Goal: Transaction & Acquisition: Obtain resource

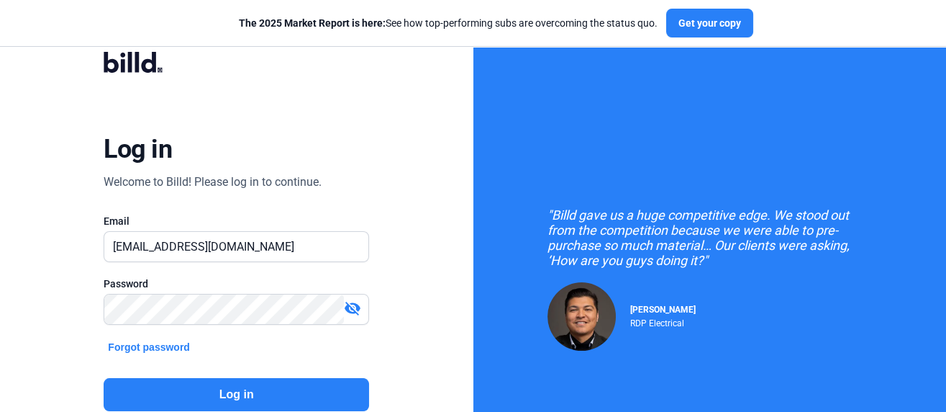
click at [254, 399] on button "Log in" at bounding box center [237, 394] width 266 height 33
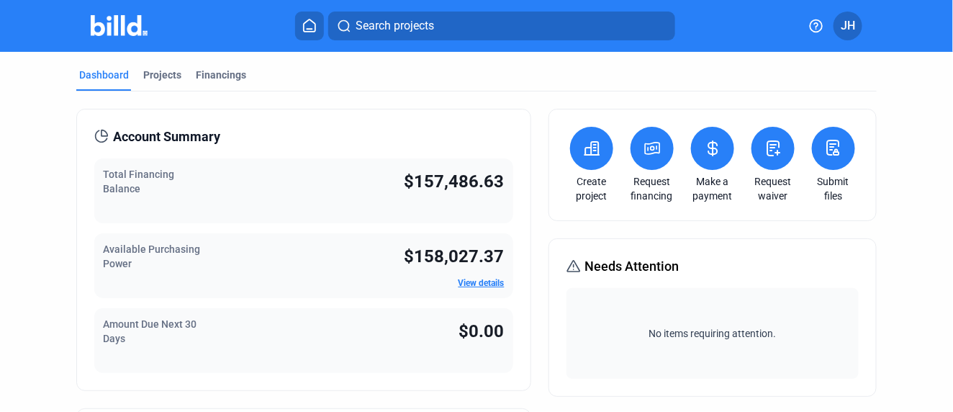
click at [424, 27] on span "Search projects" at bounding box center [394, 25] width 78 height 17
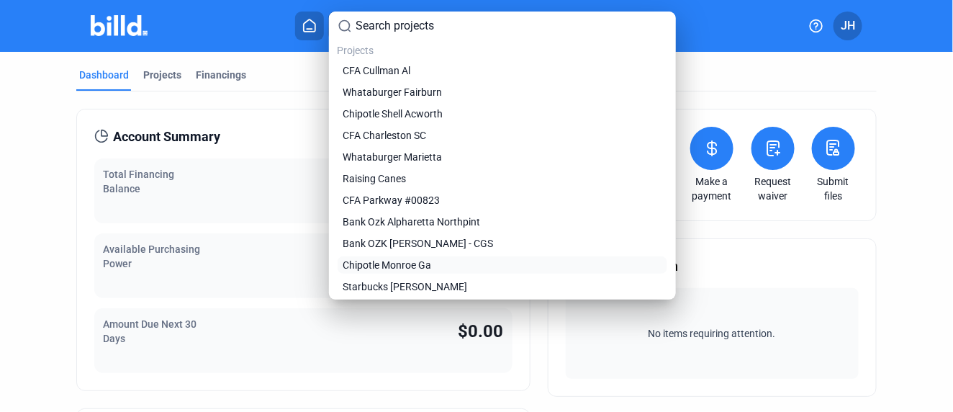
click at [397, 266] on span "Chipotle Monroe Ga" at bounding box center [387, 265] width 89 height 14
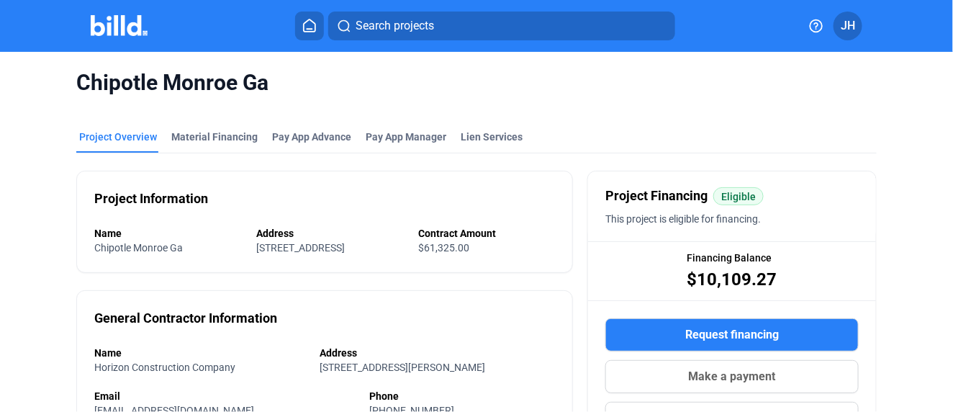
click at [307, 22] on icon at bounding box center [310, 25] width 12 height 12
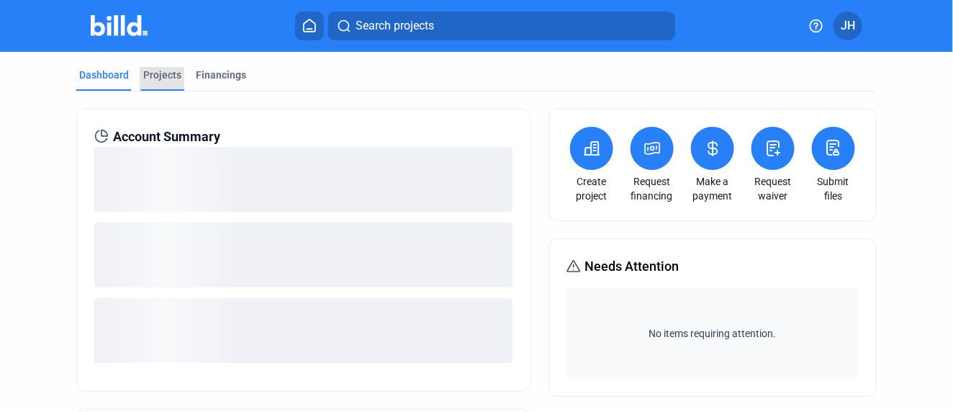
click at [166, 73] on div "Projects" at bounding box center [162, 75] width 38 height 14
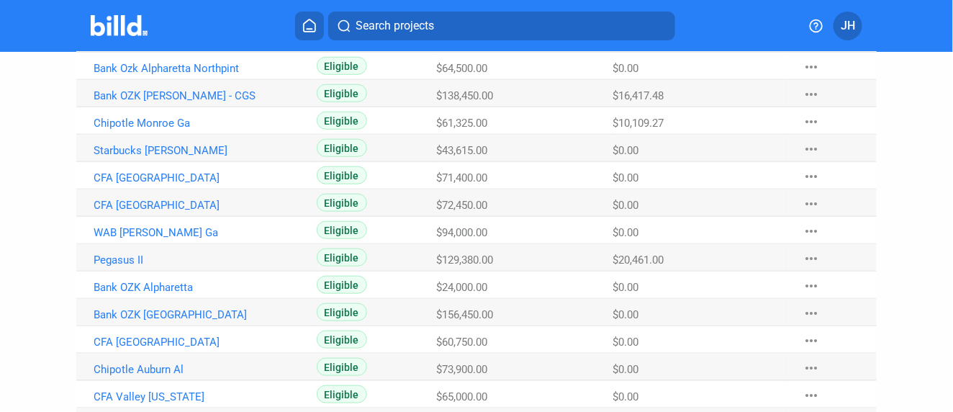
scroll to position [399, 0]
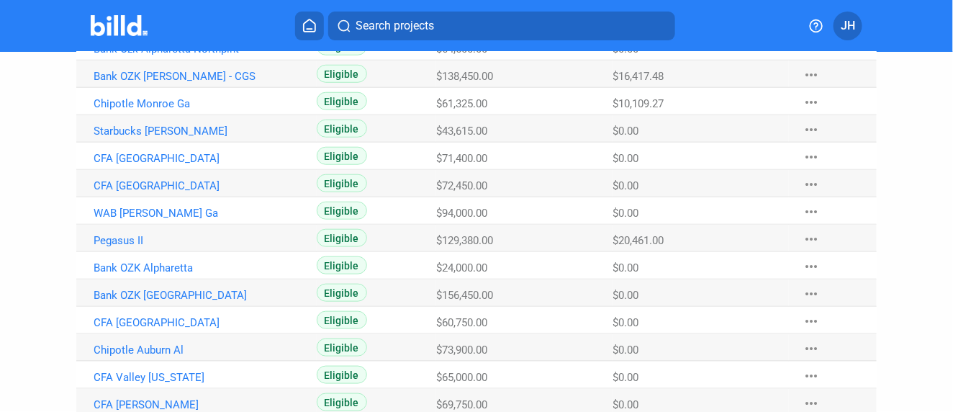
click at [363, 24] on span "Search projects" at bounding box center [394, 25] width 78 height 17
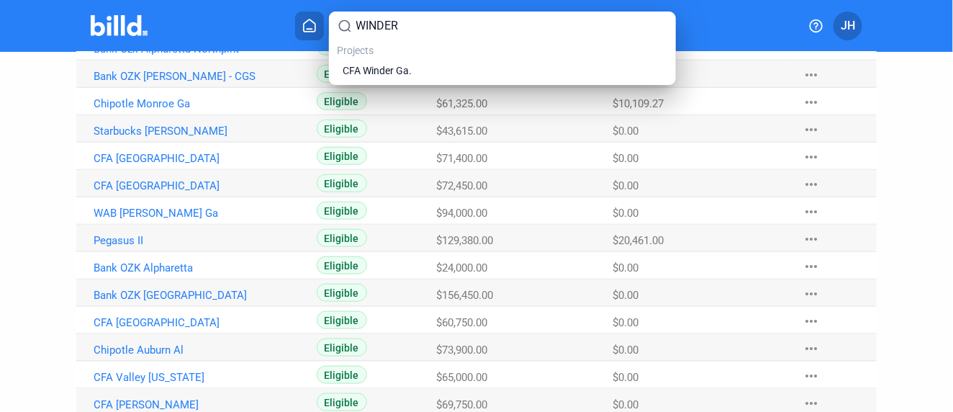
type input "WINDER"
click at [381, 66] on span "CFA Winder Ga." at bounding box center [377, 70] width 69 height 14
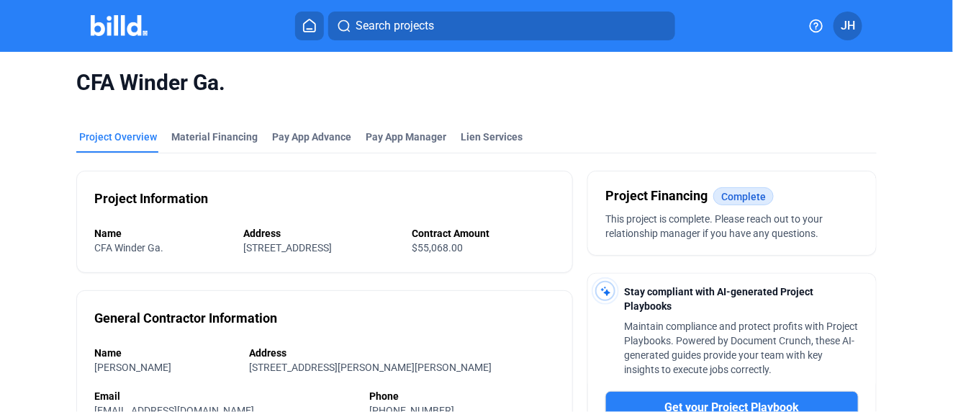
click at [310, 22] on icon at bounding box center [309, 26] width 14 height 14
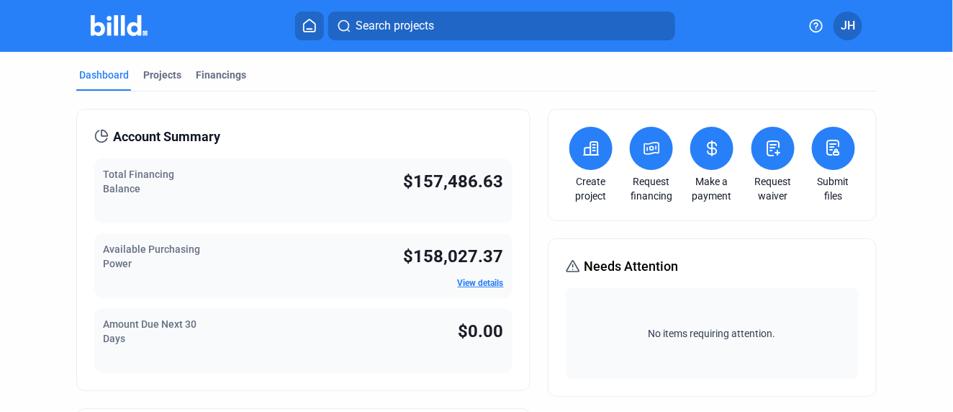
click at [364, 20] on span "Search projects" at bounding box center [394, 25] width 78 height 17
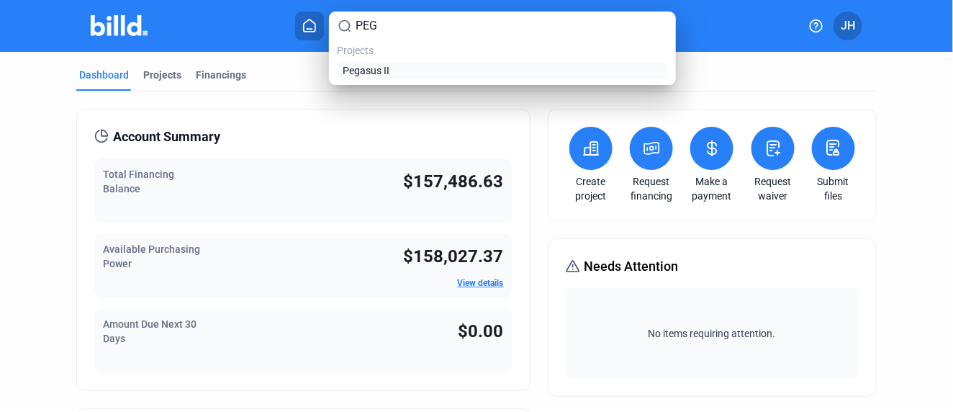
type input "PEG"
click at [366, 67] on span "Pegasus II" at bounding box center [366, 70] width 47 height 14
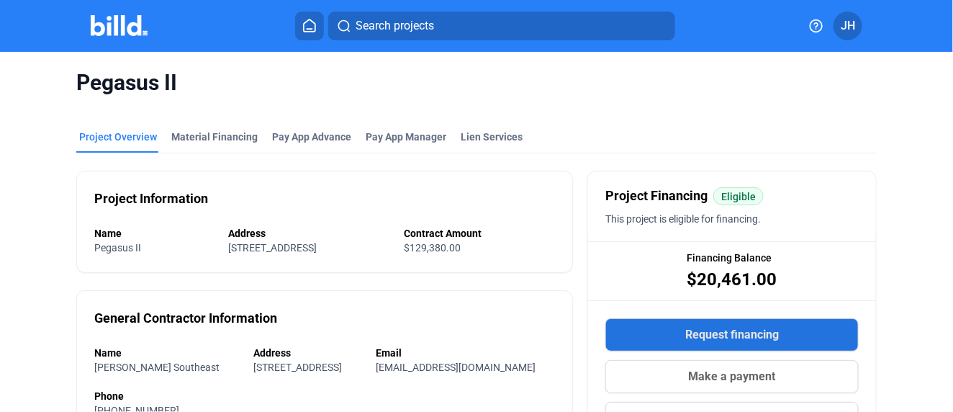
click at [729, 337] on span "Request financing" at bounding box center [732, 334] width 94 height 17
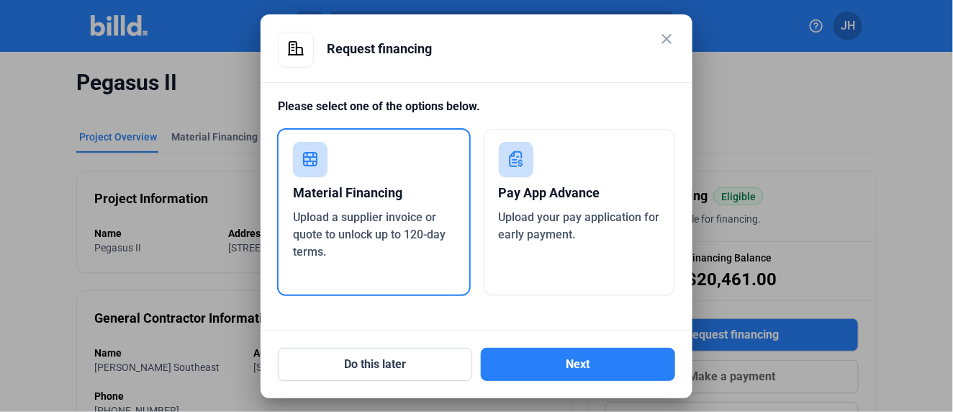
click at [338, 192] on div "Material Financing" at bounding box center [374, 193] width 162 height 32
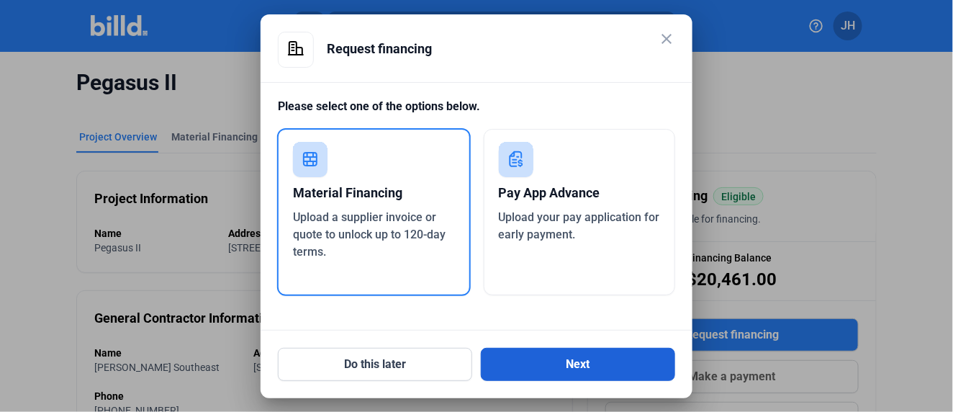
click at [578, 357] on button "Next" at bounding box center [578, 364] width 194 height 33
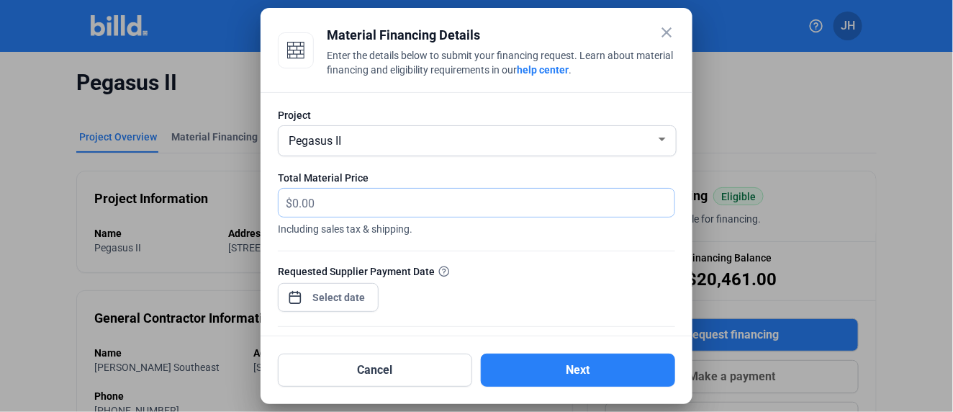
drag, startPoint x: 332, startPoint y: 200, endPoint x: 206, endPoint y: 188, distance: 126.5
click at [206, 188] on div "close Material Financing Details Enter the details below to submit your financi…" at bounding box center [476, 206] width 953 height 412
type input "804.98"
click at [335, 301] on div "close Material Financing Details Enter the details below to submit your financi…" at bounding box center [476, 206] width 953 height 412
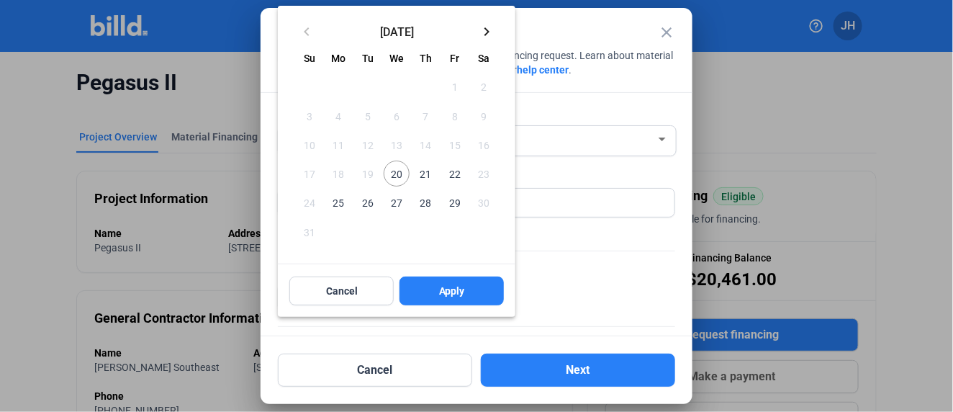
click at [422, 201] on span "28" at bounding box center [425, 202] width 26 height 26
click at [456, 285] on span "Apply" at bounding box center [452, 290] width 26 height 14
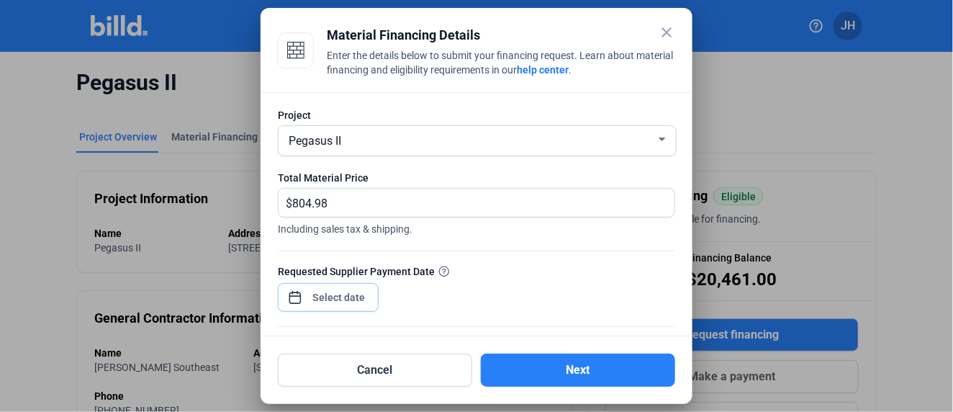
scroll to position [160, 0]
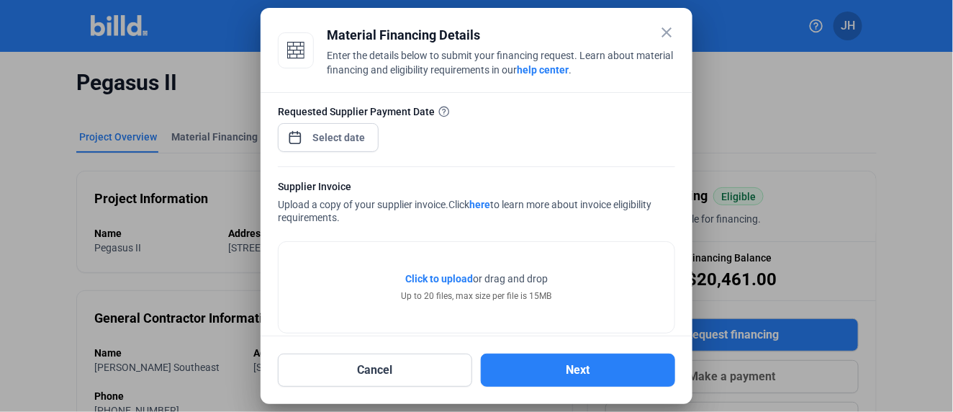
click at [437, 276] on span "Click to upload" at bounding box center [439, 279] width 68 height 12
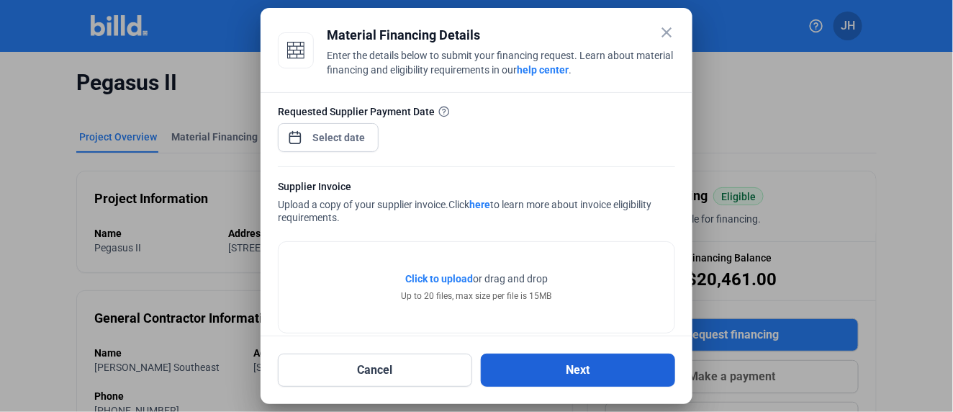
click at [573, 371] on button "Next" at bounding box center [578, 369] width 194 height 33
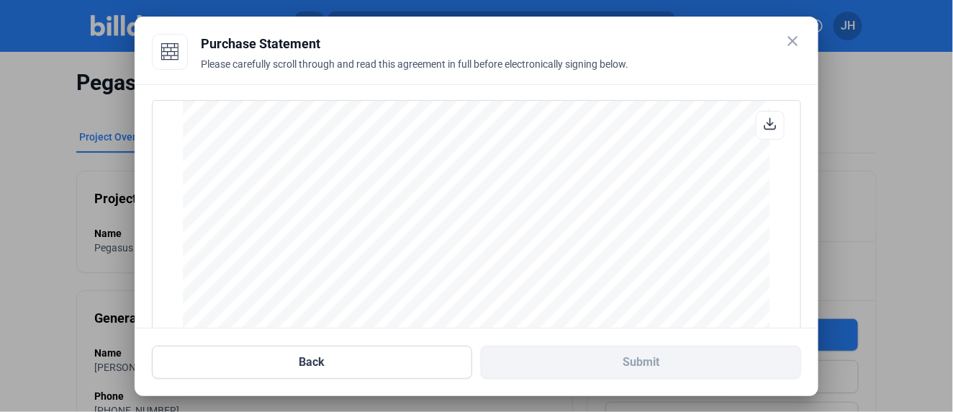
scroll to position [208, 0]
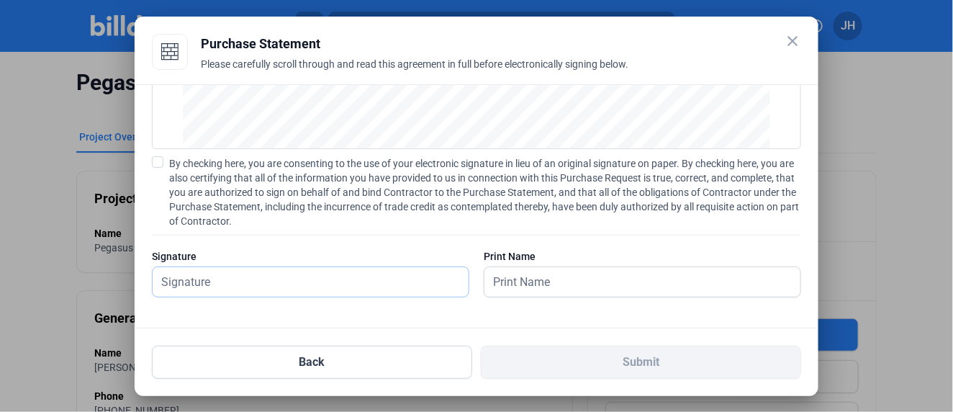
click at [223, 283] on input "text" at bounding box center [303, 282] width 300 height 30
type input "James G. Hutchins"
click at [562, 277] on input "text" at bounding box center [642, 282] width 316 height 30
type input "James G. Hutchins"
click at [154, 160] on span at bounding box center [158, 162] width 12 height 12
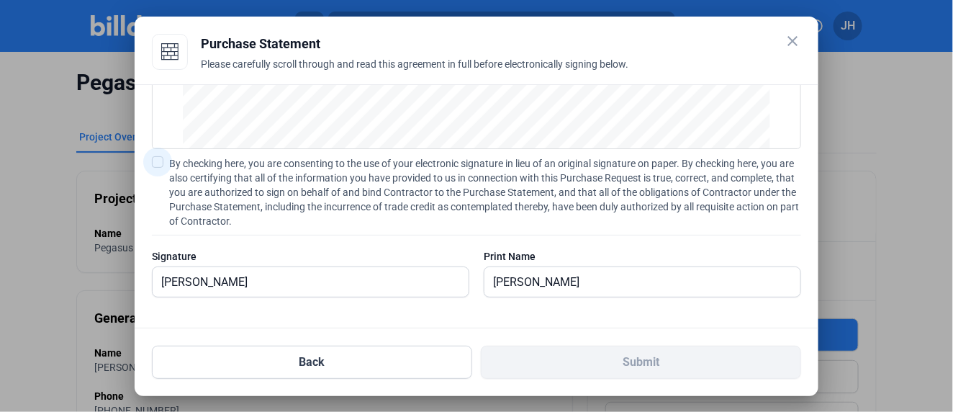
click at [0, 0] on input "By checking here, you are consenting to the use of your electronic signature in…" at bounding box center [0, 0] width 0 height 0
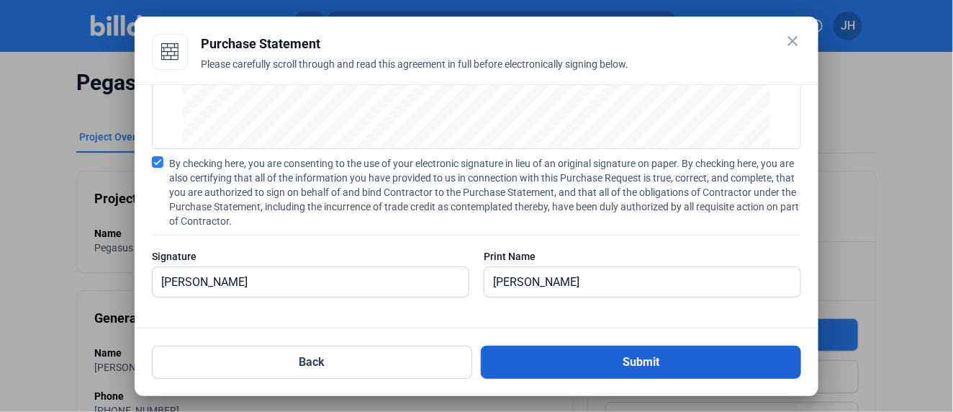
click at [648, 360] on button "Submit" at bounding box center [641, 361] width 320 height 33
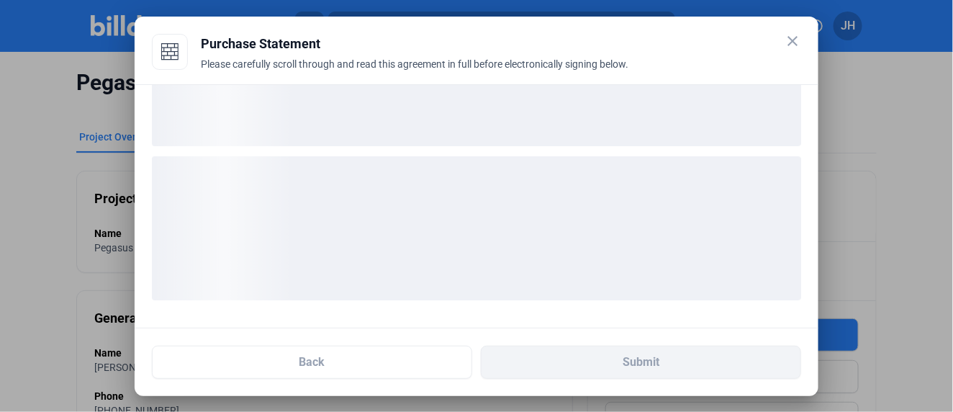
scroll to position [97, 0]
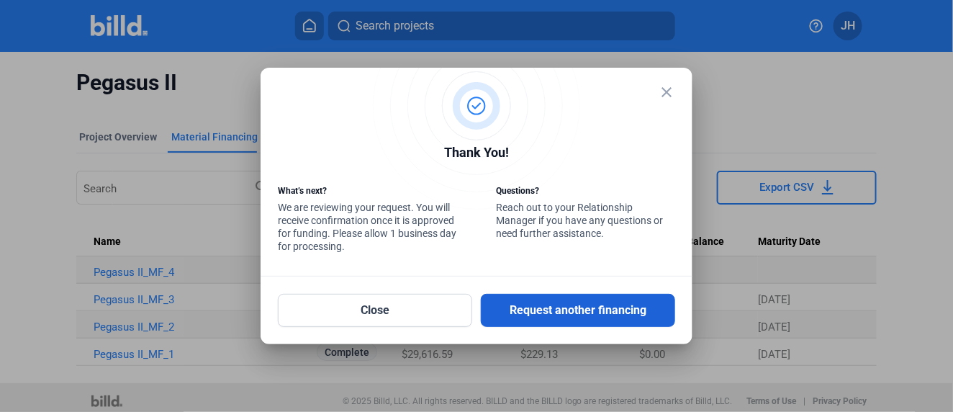
click at [534, 309] on button "Request another financing" at bounding box center [578, 310] width 194 height 33
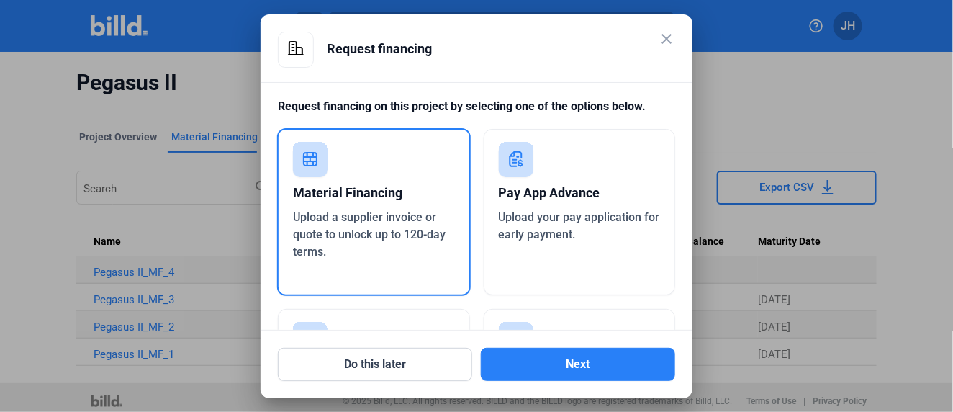
click at [665, 32] on mat-icon "close" at bounding box center [666, 38] width 17 height 17
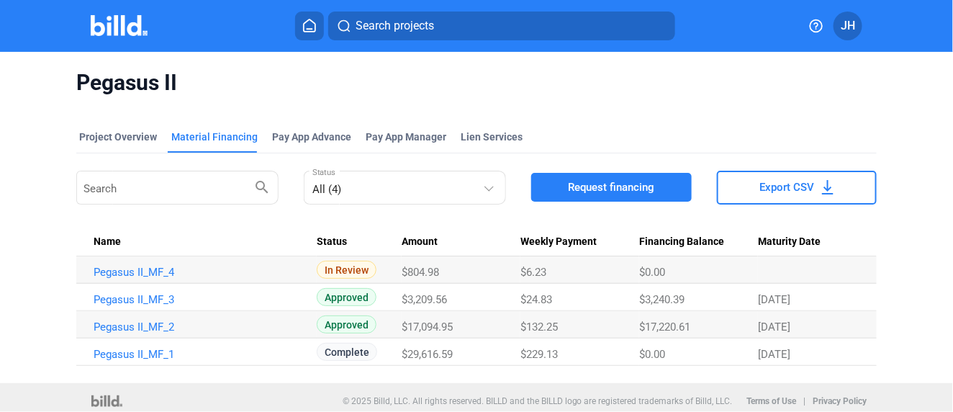
click at [351, 28] on button "Search projects" at bounding box center [501, 26] width 347 height 29
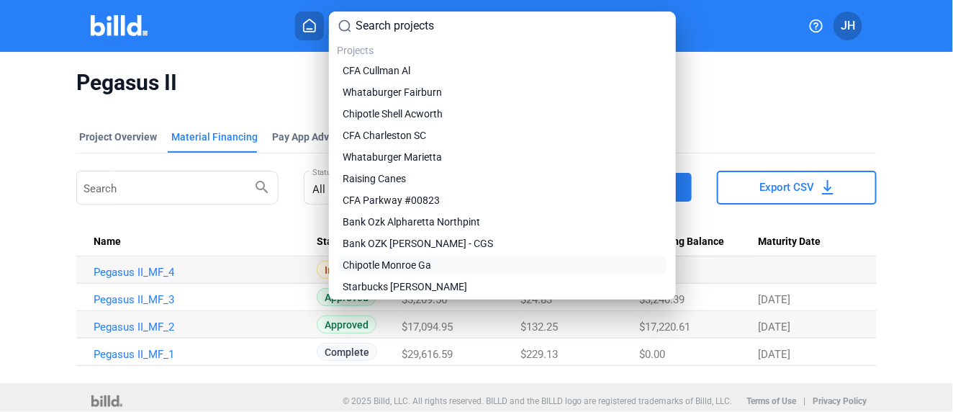
click at [394, 263] on span "Chipotle Monroe Ga" at bounding box center [387, 265] width 89 height 14
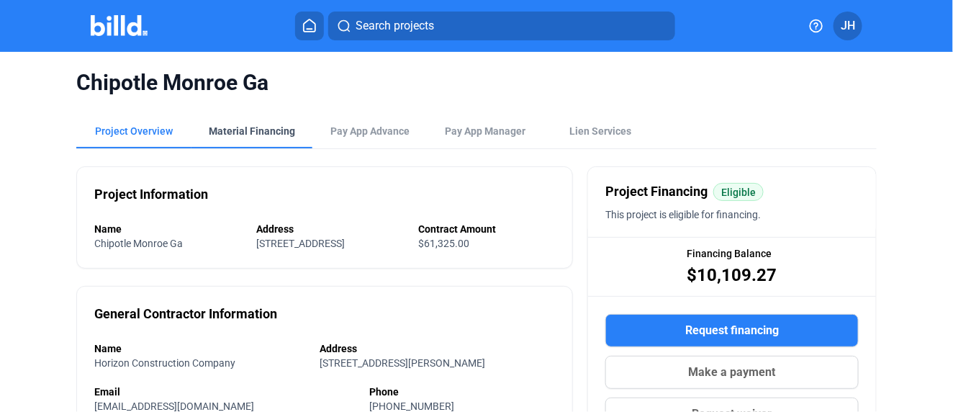
click at [244, 130] on div "Material Financing" at bounding box center [252, 131] width 86 height 14
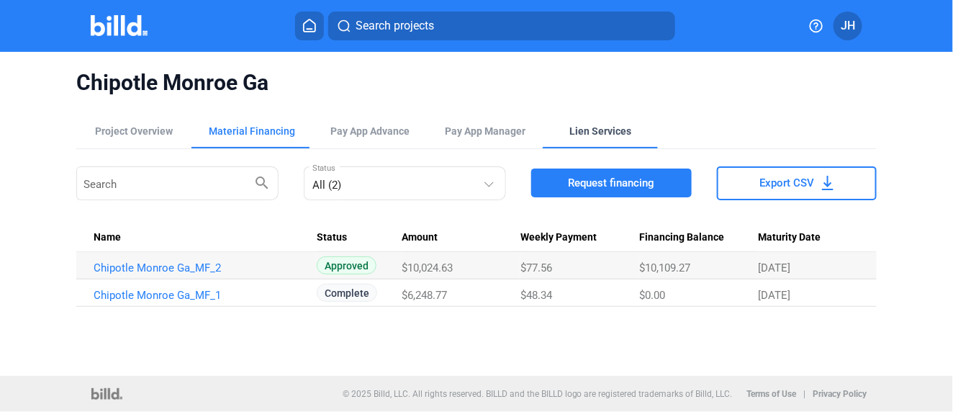
click at [591, 128] on div "Lien Services" at bounding box center [600, 131] width 62 height 14
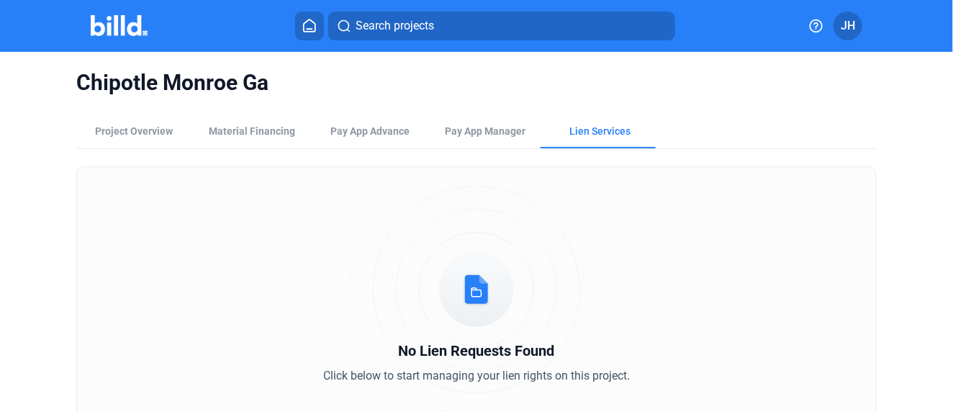
scroll to position [185, 0]
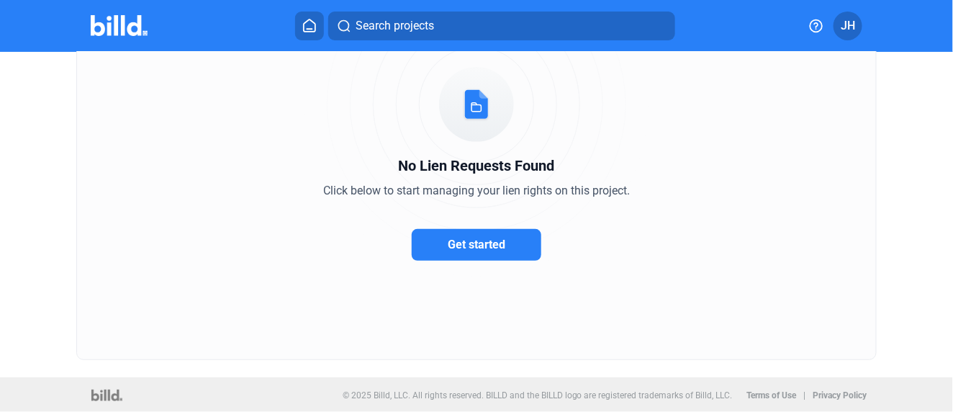
click at [473, 242] on span "Get started" at bounding box center [477, 244] width 58 height 14
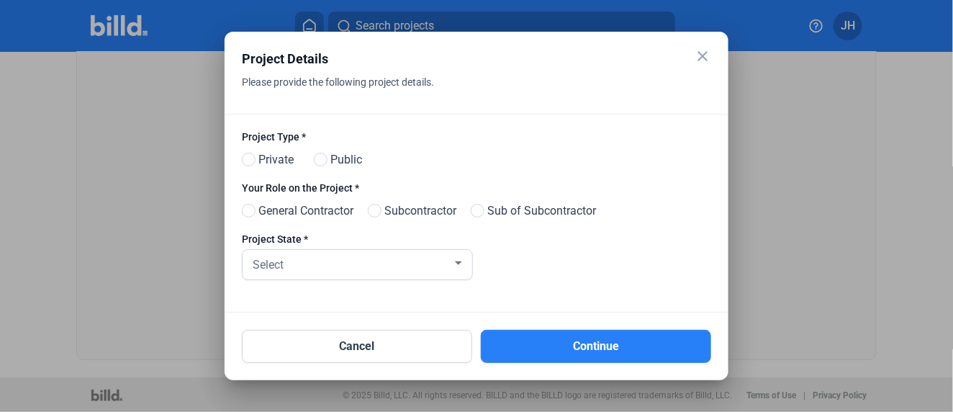
click at [701, 50] on mat-icon "close" at bounding box center [702, 55] width 17 height 17
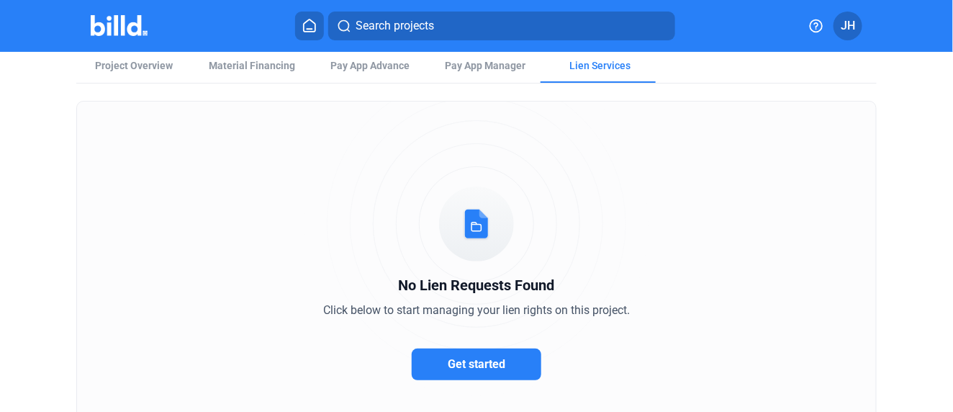
scroll to position [0, 0]
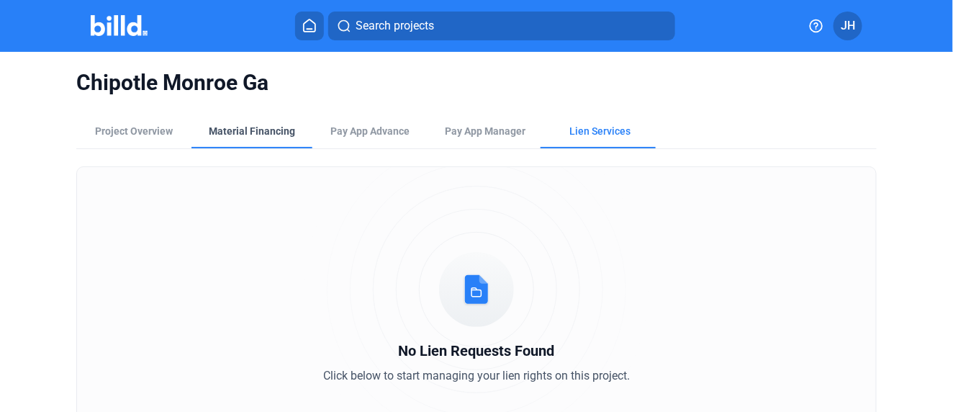
click at [215, 124] on div "Material Financing" at bounding box center [252, 131] width 86 height 14
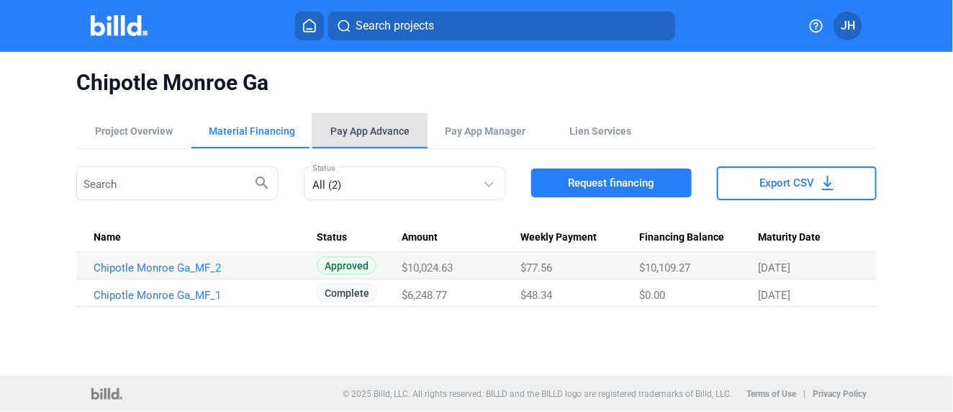
click at [358, 129] on div "Pay App Advance" at bounding box center [369, 131] width 79 height 14
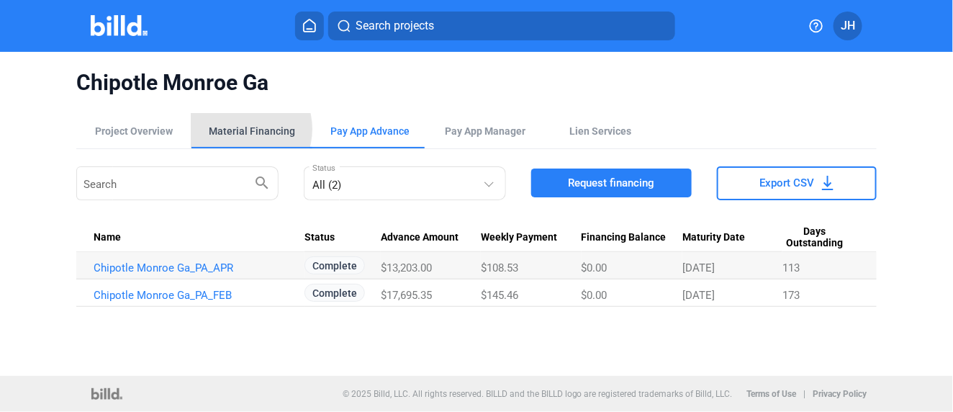
click at [237, 129] on div "Material Financing" at bounding box center [252, 131] width 86 height 14
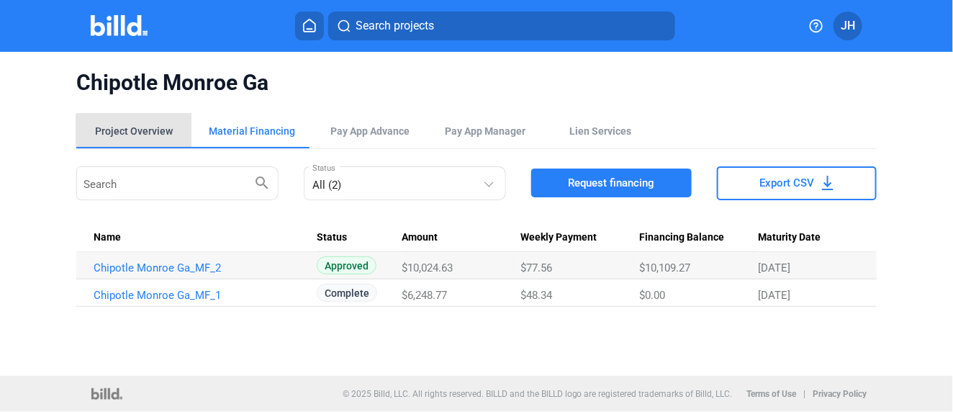
click at [153, 130] on div "Project Overview" at bounding box center [134, 131] width 78 height 14
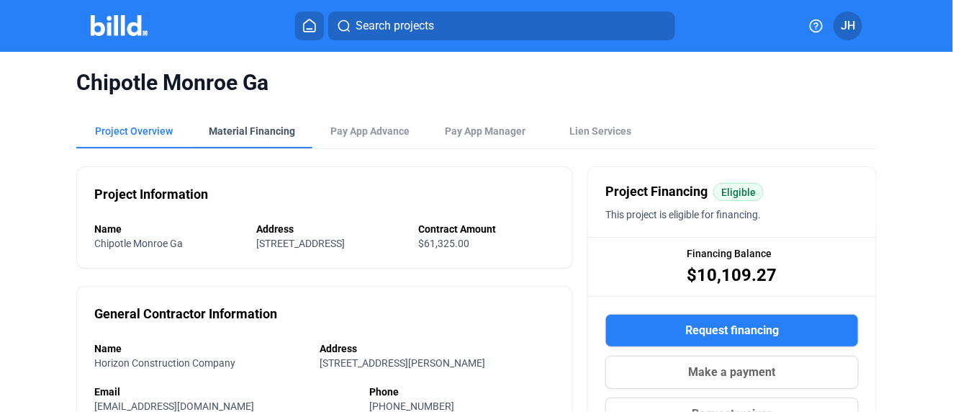
click at [252, 131] on div "Material Financing" at bounding box center [252, 131] width 86 height 14
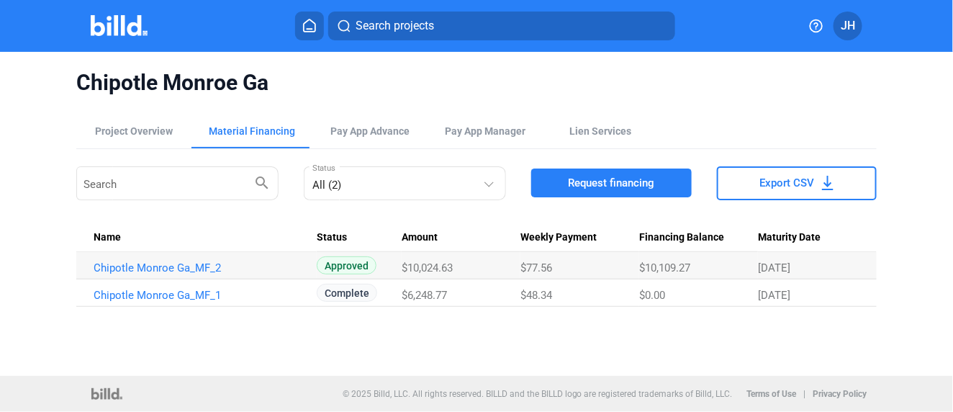
click at [630, 188] on span "Request financing" at bounding box center [611, 183] width 86 height 14
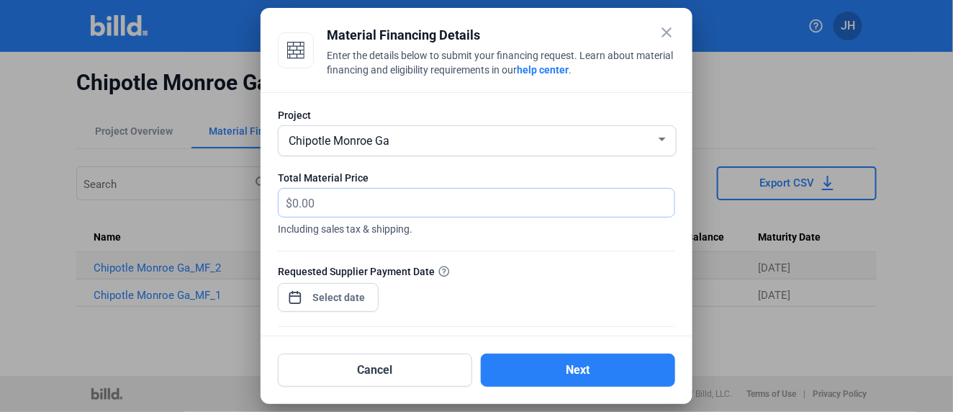
click at [299, 204] on input "text" at bounding box center [475, 203] width 366 height 28
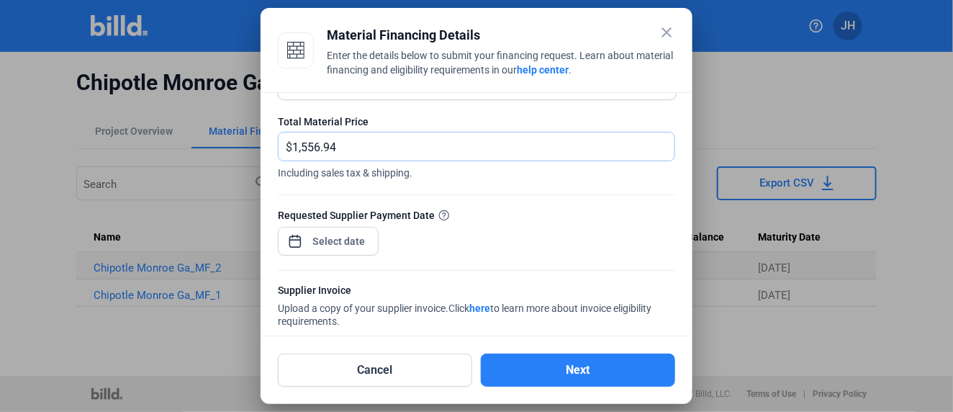
scroll to position [80, 0]
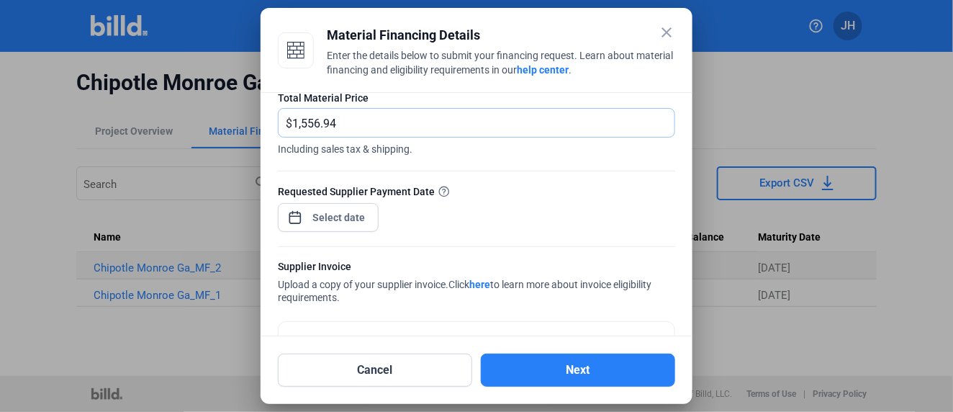
type input "1,556.94"
click at [340, 221] on div "close Material Financing Details Enter the details below to submit your financi…" at bounding box center [476, 206] width 953 height 412
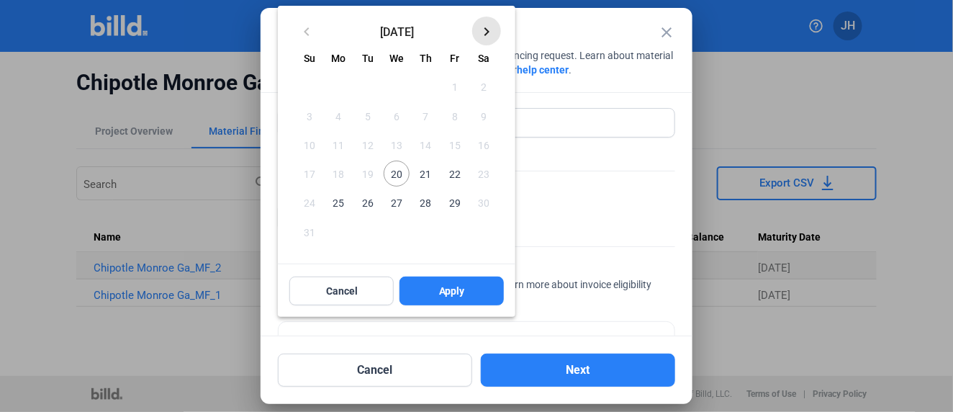
click at [486, 28] on mat-icon "keyboard_arrow_right" at bounding box center [486, 31] width 17 height 17
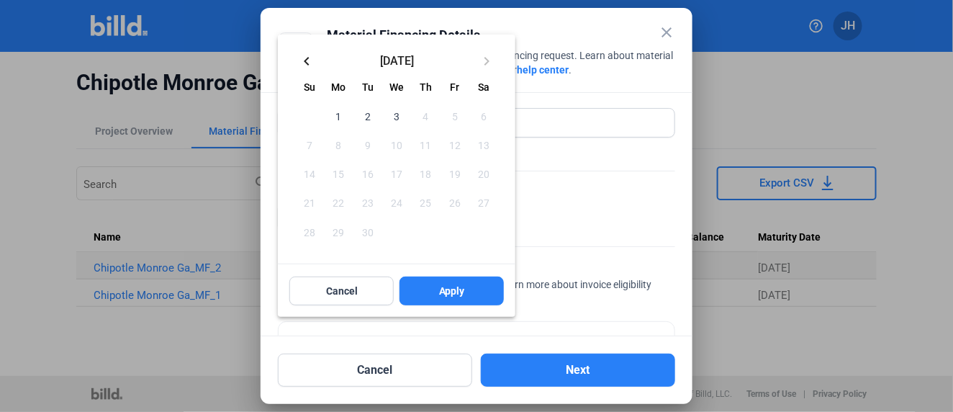
click at [335, 116] on span "1" at bounding box center [339, 115] width 26 height 26
click at [466, 295] on button "Apply" at bounding box center [451, 290] width 104 height 29
type input "Sep 01, 2025"
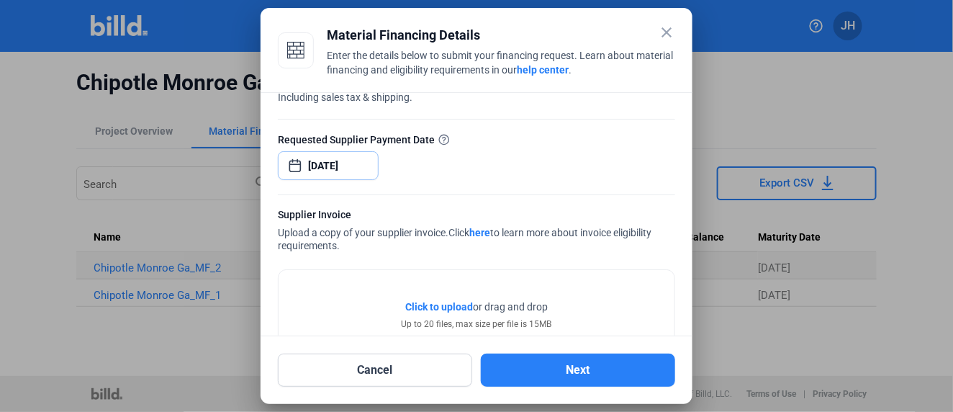
scroll to position [178, 0]
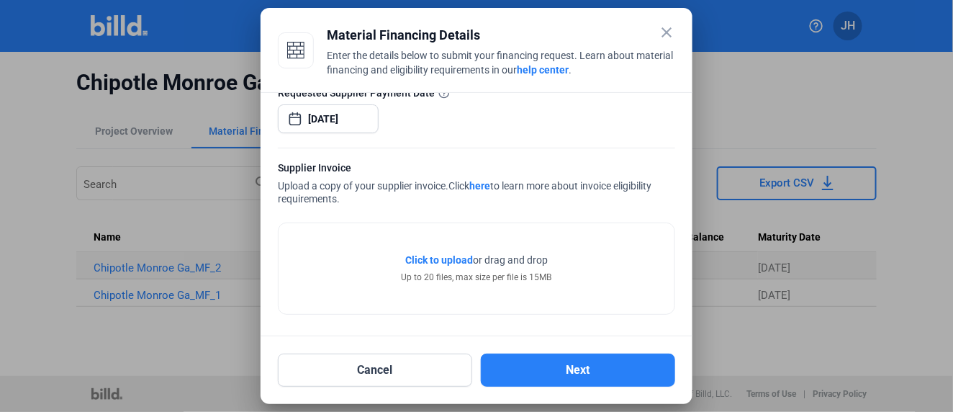
click at [437, 258] on span "Click to upload" at bounding box center [439, 260] width 68 height 12
click at [450, 255] on span "Click to upload" at bounding box center [439, 260] width 68 height 12
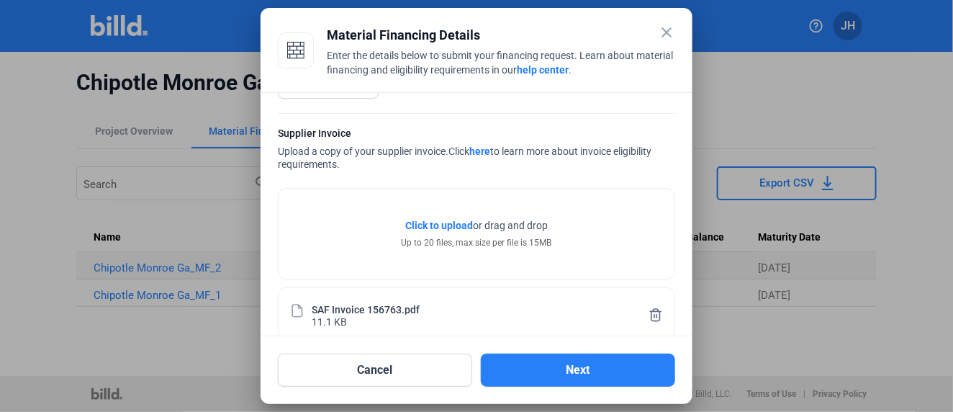
scroll to position [232, 0]
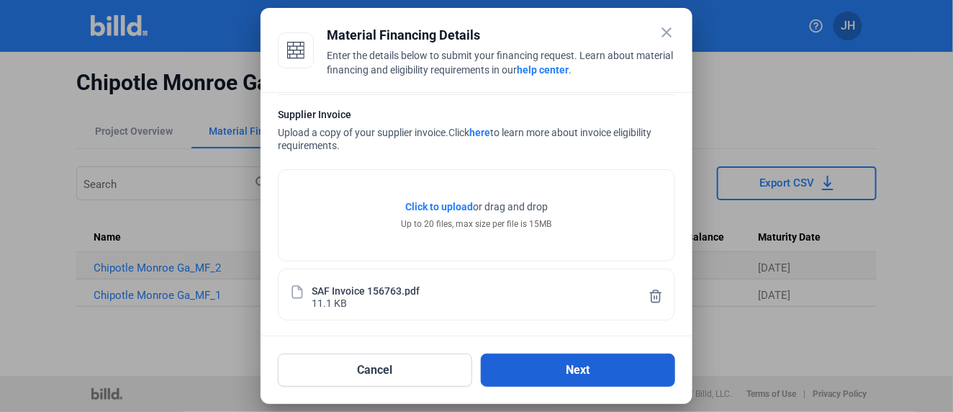
click at [588, 368] on button "Next" at bounding box center [578, 369] width 194 height 33
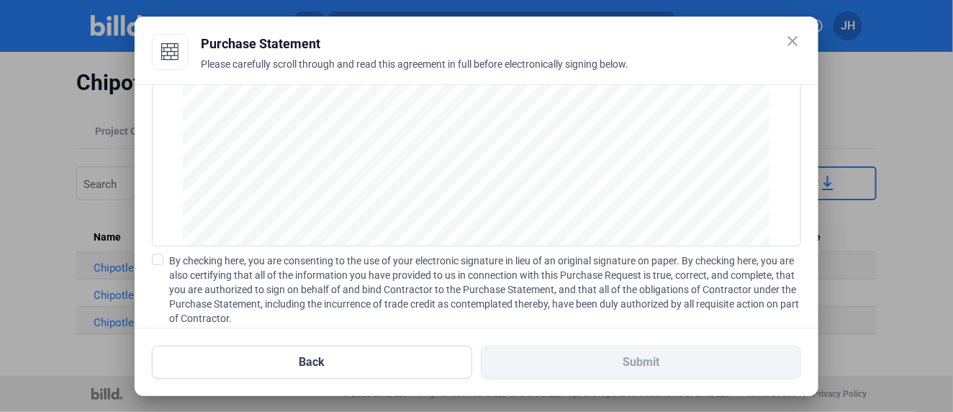
scroll to position [208, 0]
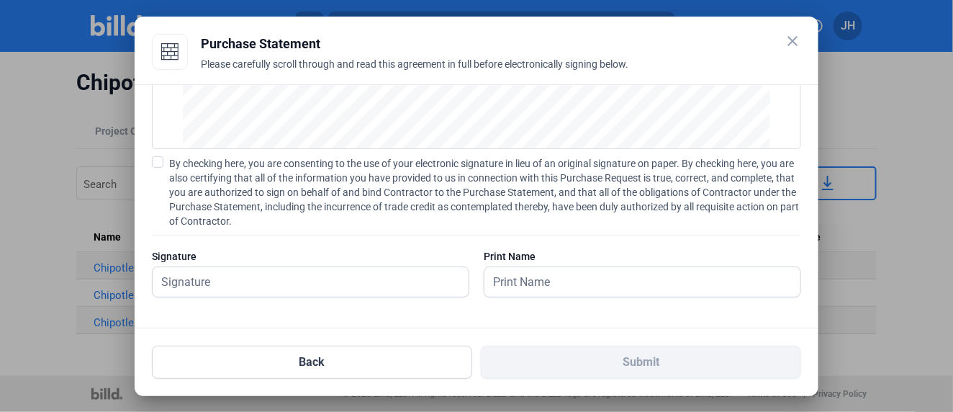
click at [161, 160] on span at bounding box center [158, 162] width 12 height 12
click at [0, 0] on input "By checking here, you are consenting to the use of your electronic signature in…" at bounding box center [0, 0] width 0 height 0
click at [207, 283] on input "text" at bounding box center [311, 282] width 316 height 30
type input "James G. Hutchins"
click at [562, 279] on input "text" at bounding box center [634, 282] width 300 height 30
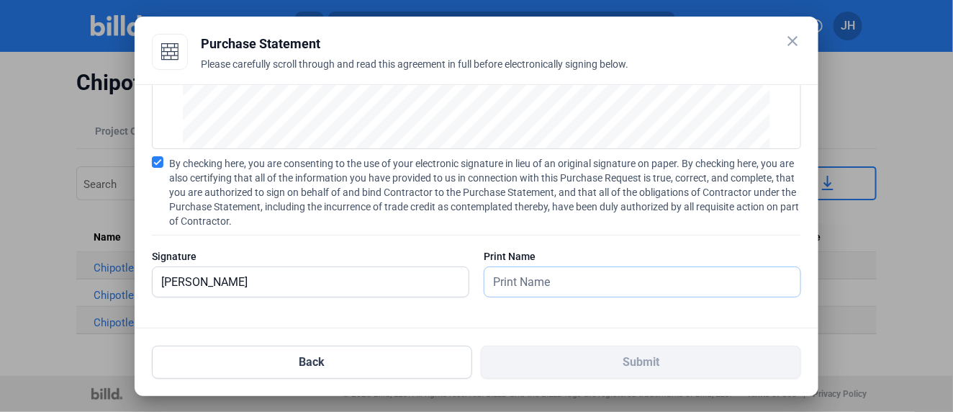
type input "James G. Hutchins"
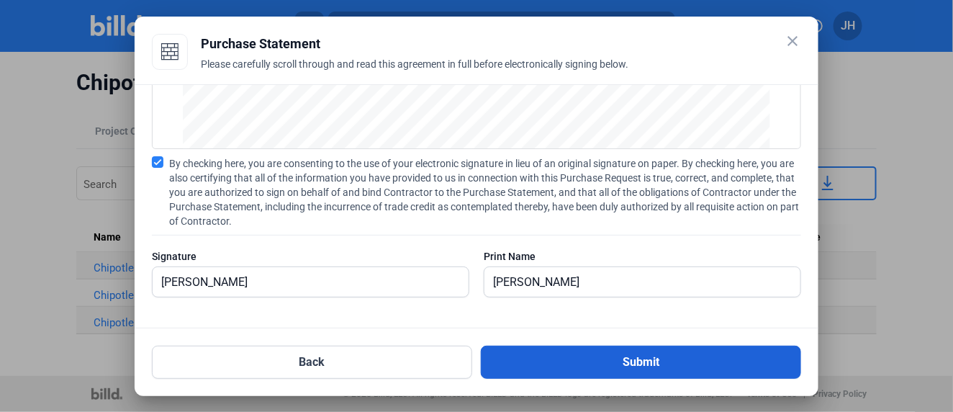
click at [648, 360] on button "Submit" at bounding box center [641, 361] width 320 height 33
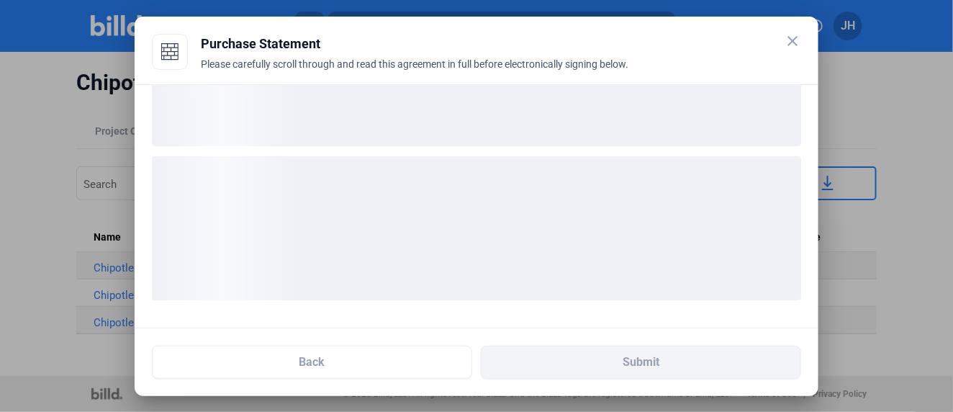
scroll to position [97, 0]
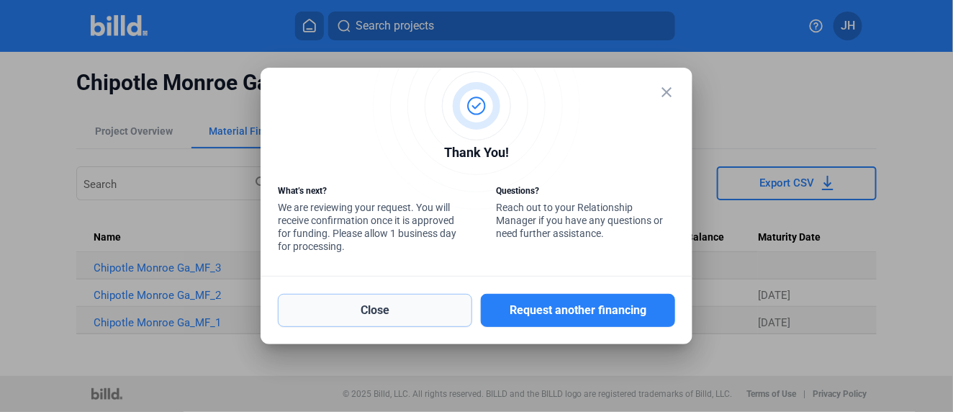
click at [393, 309] on button "Close" at bounding box center [375, 310] width 194 height 33
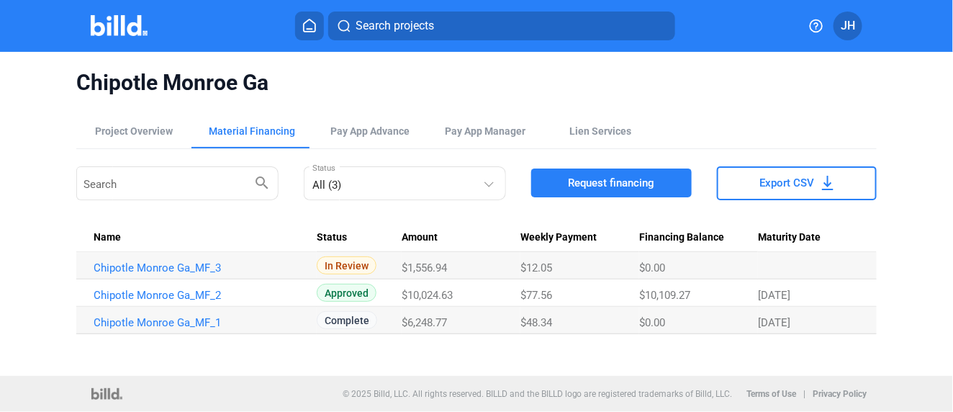
click at [373, 27] on span "Search projects" at bounding box center [394, 25] width 78 height 17
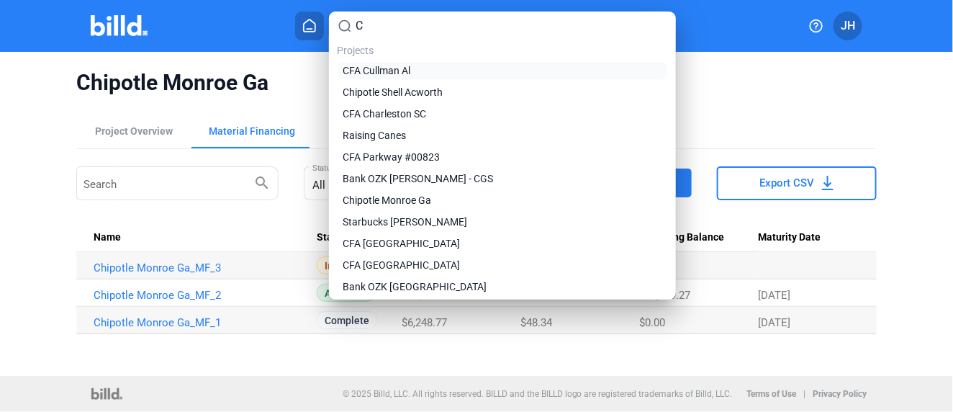
type input "C"
click at [401, 69] on span "CFA Cullman Al" at bounding box center [377, 70] width 68 height 14
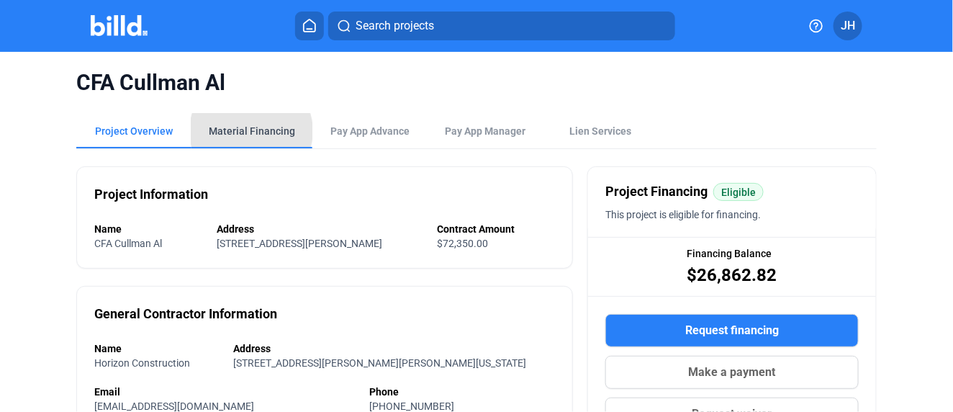
click at [250, 131] on div "Material Financing" at bounding box center [252, 131] width 86 height 14
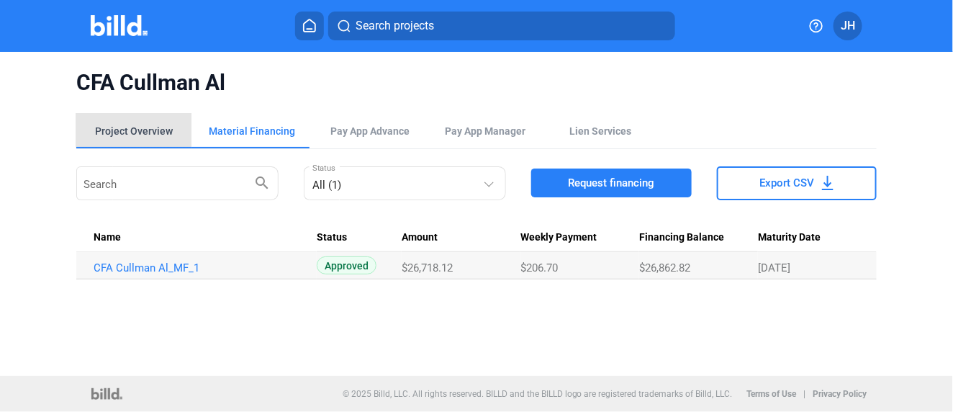
click at [149, 128] on div "Project Overview" at bounding box center [134, 131] width 78 height 14
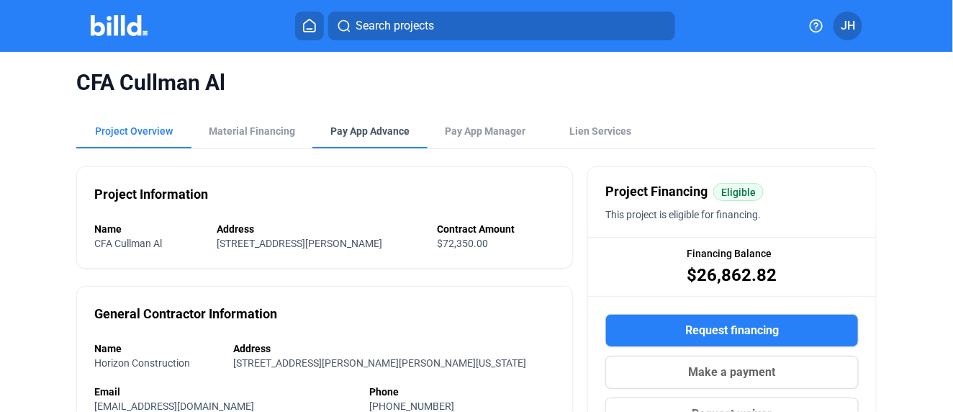
click at [378, 127] on div "Pay App Advance" at bounding box center [369, 131] width 79 height 14
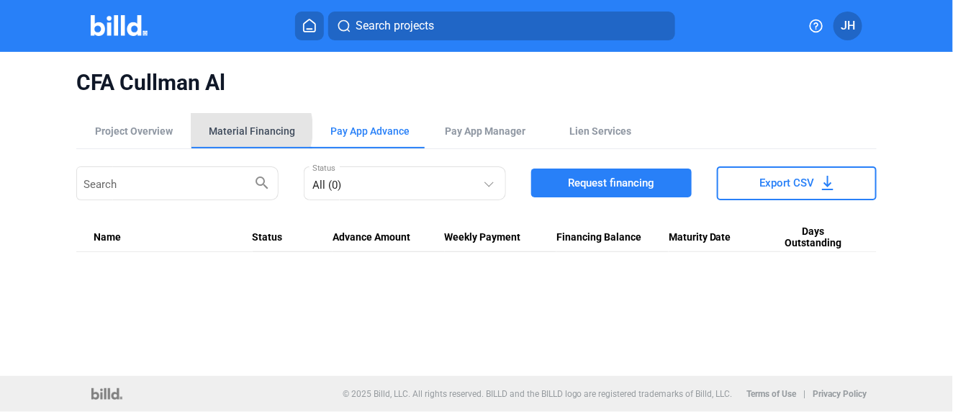
click at [242, 129] on div "Material Financing" at bounding box center [252, 131] width 86 height 14
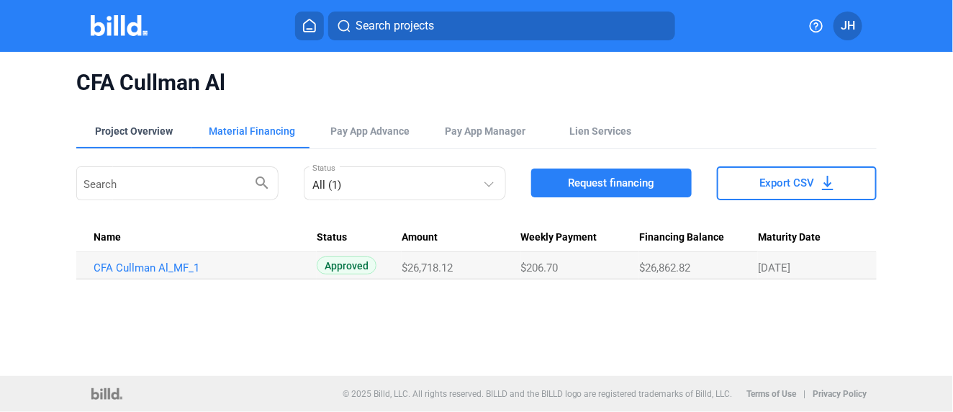
click at [156, 133] on div "Project Overview" at bounding box center [134, 131] width 78 height 14
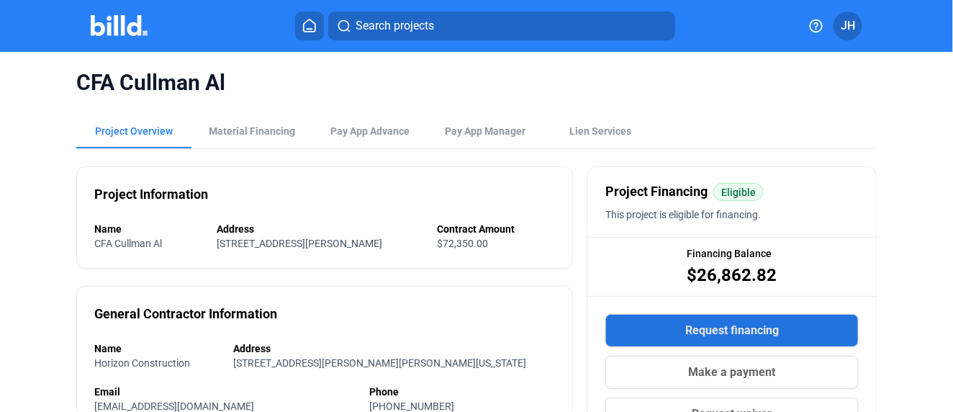
click at [727, 330] on span "Request financing" at bounding box center [732, 330] width 94 height 17
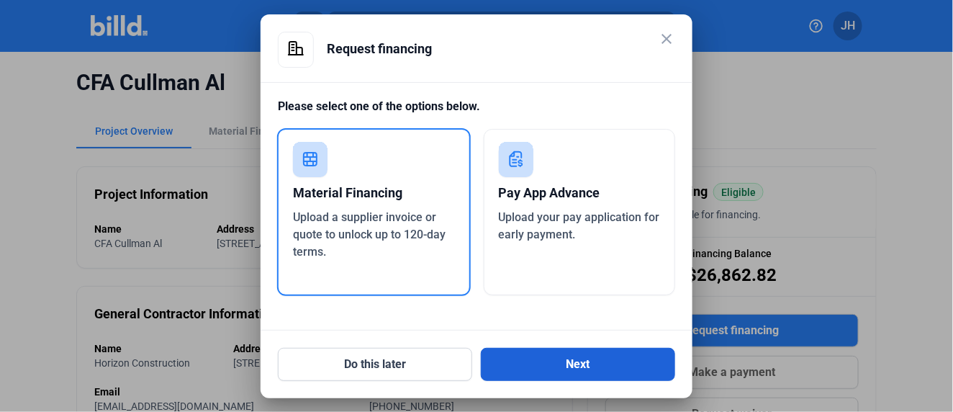
click at [571, 362] on button "Next" at bounding box center [578, 364] width 194 height 33
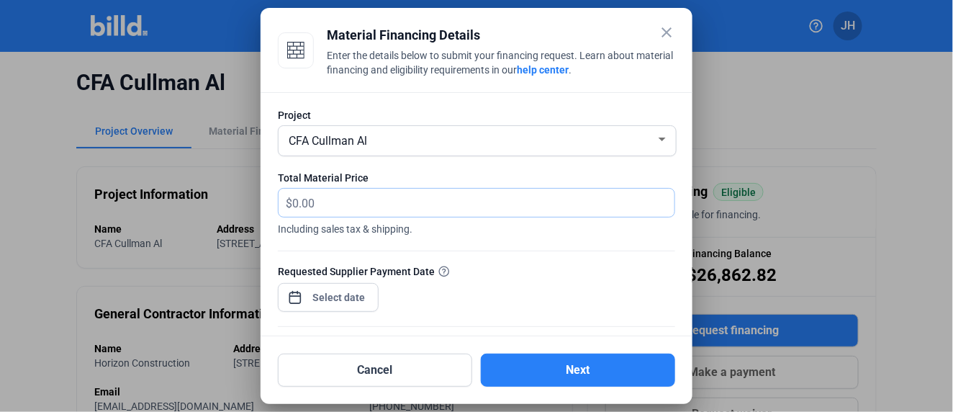
click at [301, 197] on input "text" at bounding box center [483, 203] width 382 height 28
type input "623.55"
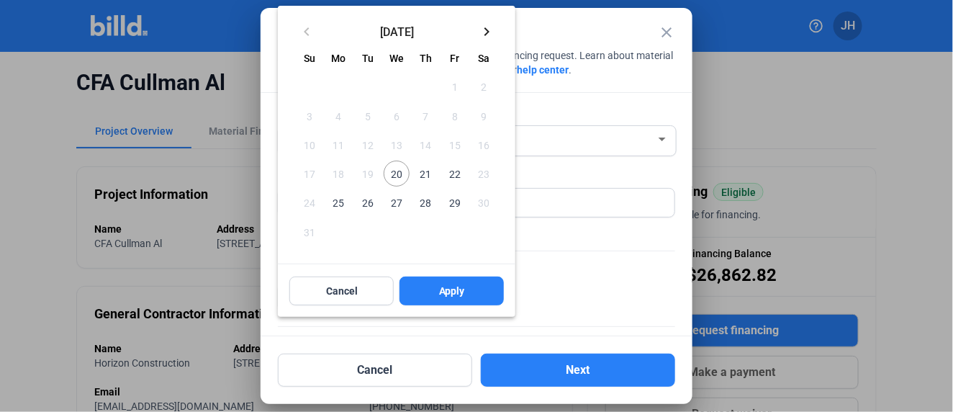
click at [317, 294] on div "close Material Financing Details Enter the details below to submit your financi…" at bounding box center [476, 206] width 953 height 412
click at [337, 288] on span "Cancel" at bounding box center [342, 290] width 32 height 14
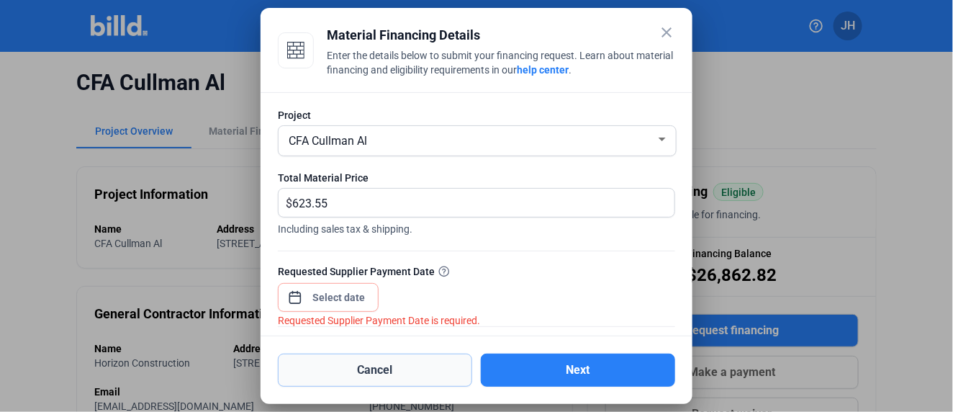
click at [378, 370] on button "Cancel" at bounding box center [375, 369] width 194 height 33
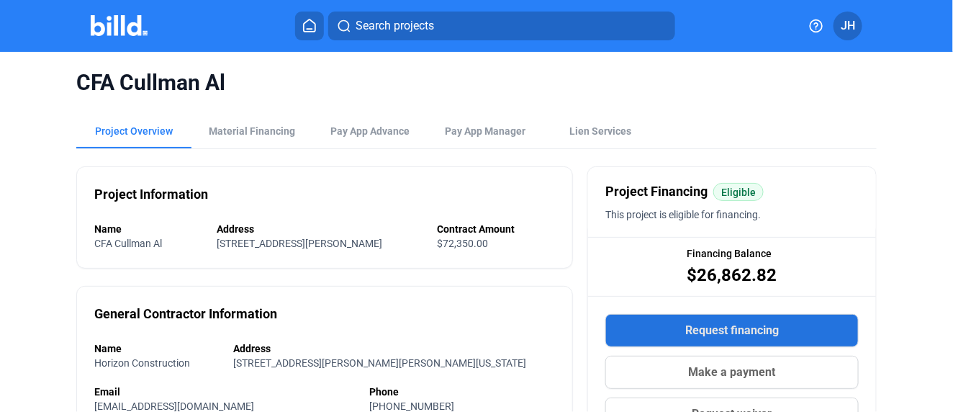
click at [735, 332] on span "Request financing" at bounding box center [732, 330] width 94 height 17
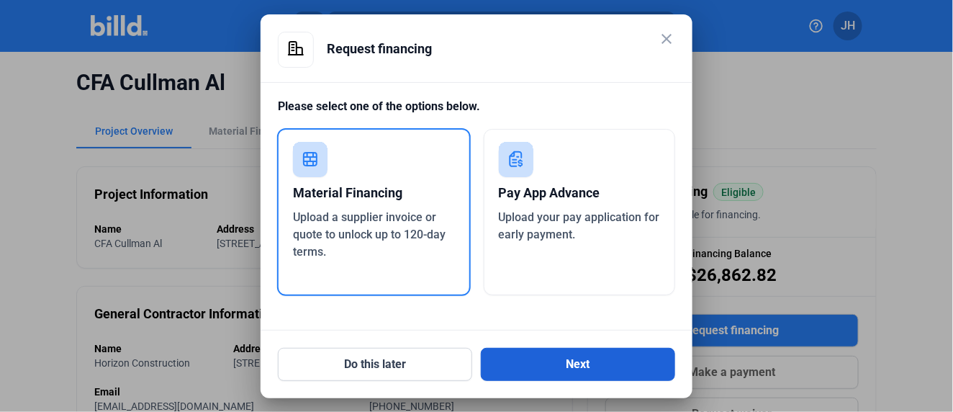
click at [576, 361] on button "Next" at bounding box center [578, 364] width 194 height 33
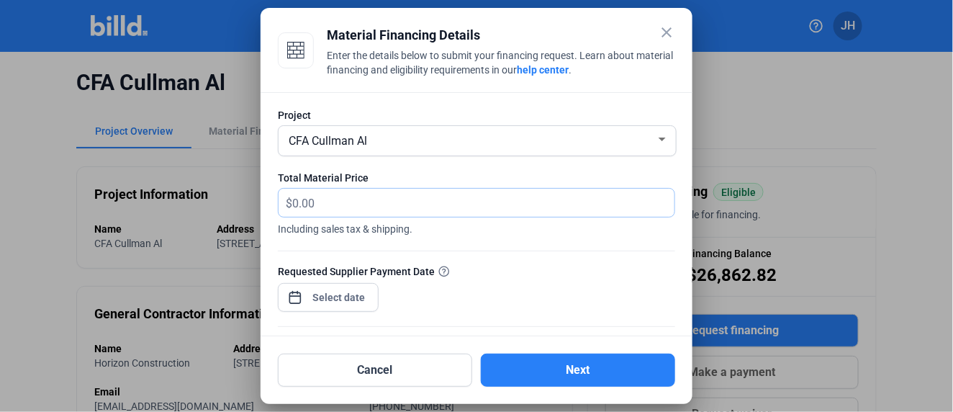
click at [326, 204] on input "text" at bounding box center [475, 203] width 366 height 28
type input "623.55"
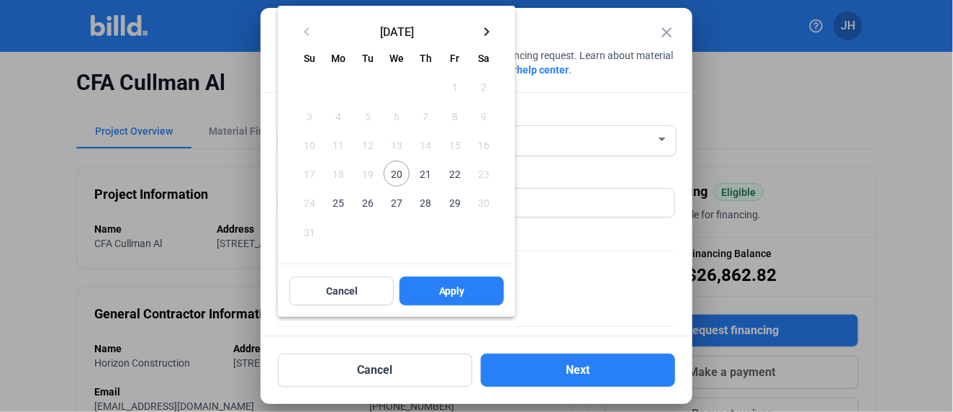
click at [337, 287] on div "close Material Financing Details Enter the details below to submit your financi…" at bounding box center [476, 206] width 953 height 412
click at [391, 172] on span "20" at bounding box center [397, 173] width 26 height 26
click at [439, 285] on span "Apply" at bounding box center [452, 290] width 26 height 14
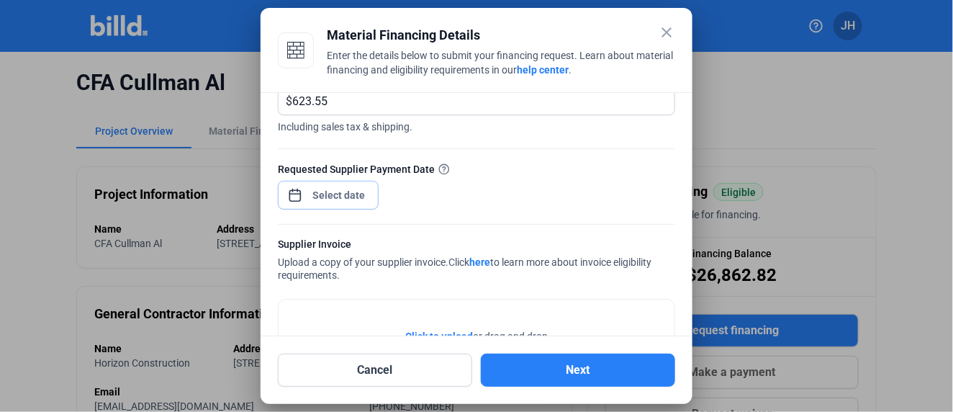
scroll to position [178, 0]
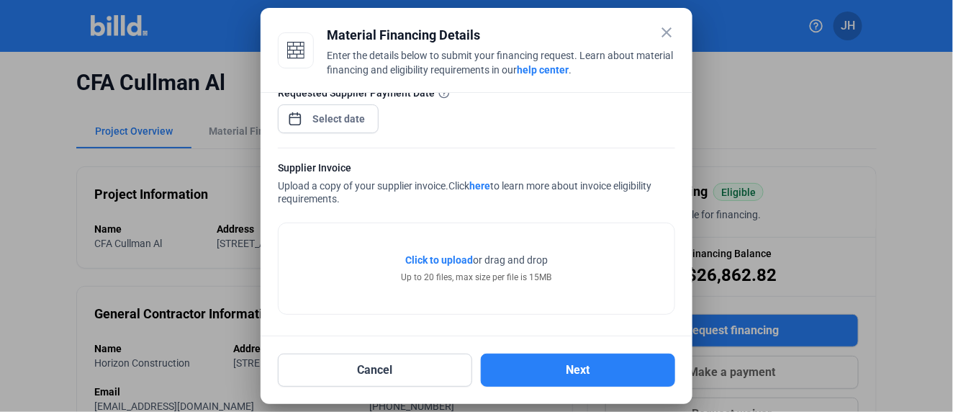
click at [440, 255] on span "Click to upload" at bounding box center [439, 260] width 68 height 12
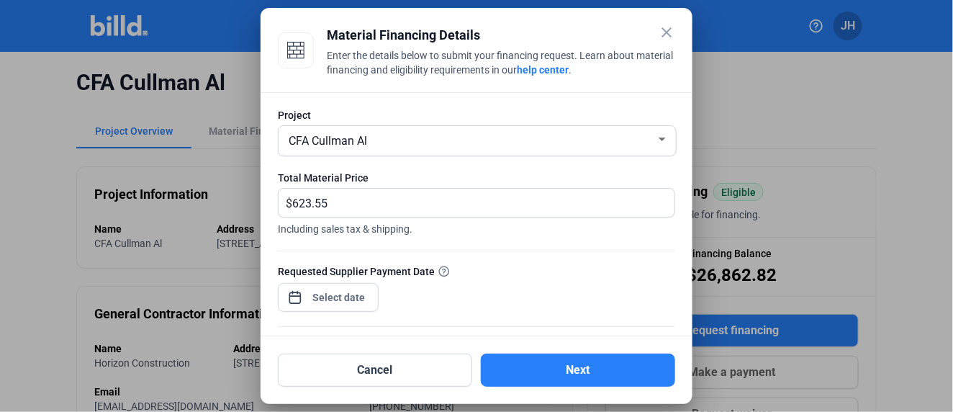
scroll to position [232, 0]
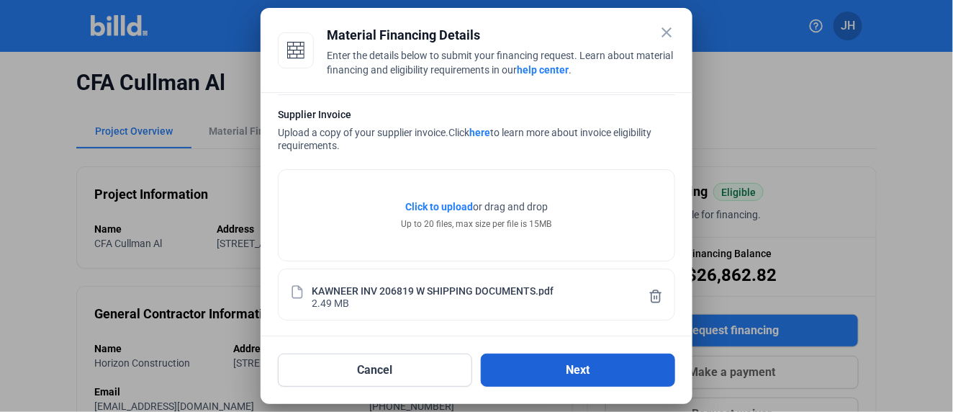
click at [587, 373] on button "Next" at bounding box center [578, 369] width 194 height 33
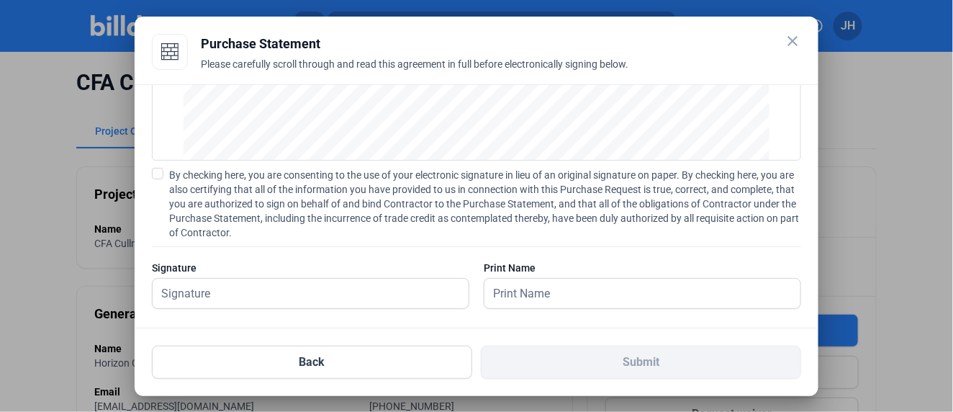
scroll to position [208, 0]
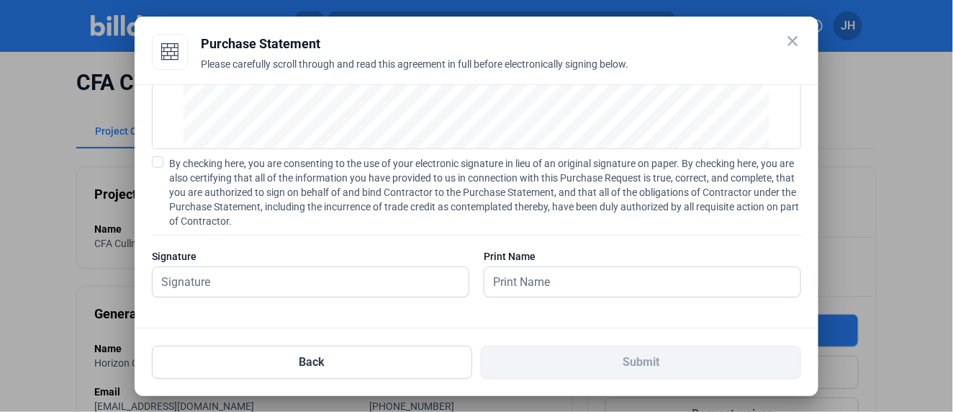
click at [154, 158] on span at bounding box center [158, 162] width 12 height 12
click at [0, 0] on input "By checking here, you are consenting to the use of your electronic signature in…" at bounding box center [0, 0] width 0 height 0
click at [240, 282] on input "text" at bounding box center [303, 282] width 300 height 30
type input "[PERSON_NAME]"
click at [527, 271] on input "text" at bounding box center [634, 282] width 300 height 30
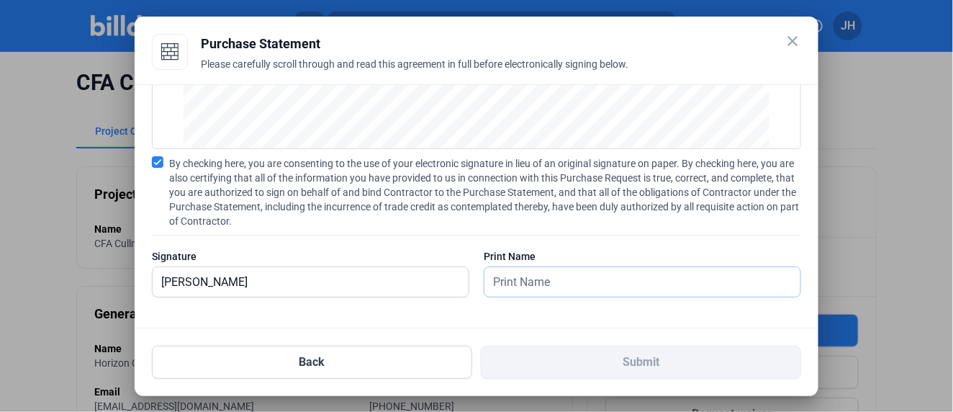
type input "[PERSON_NAME]"
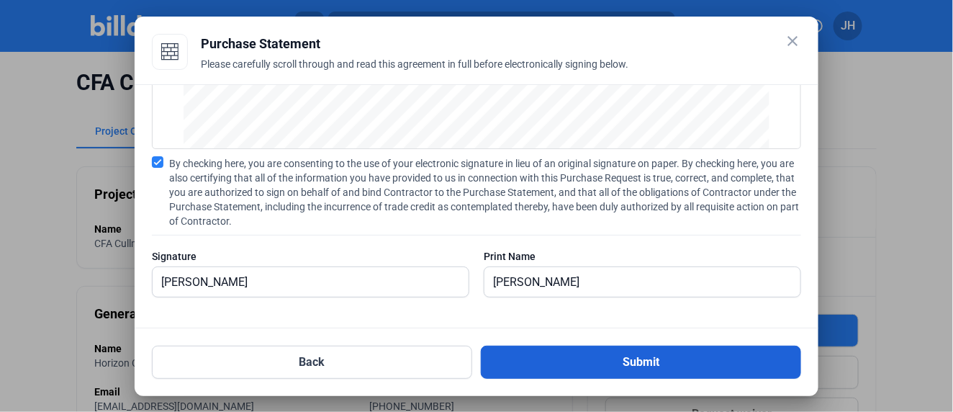
click at [639, 358] on button "Submit" at bounding box center [641, 361] width 320 height 33
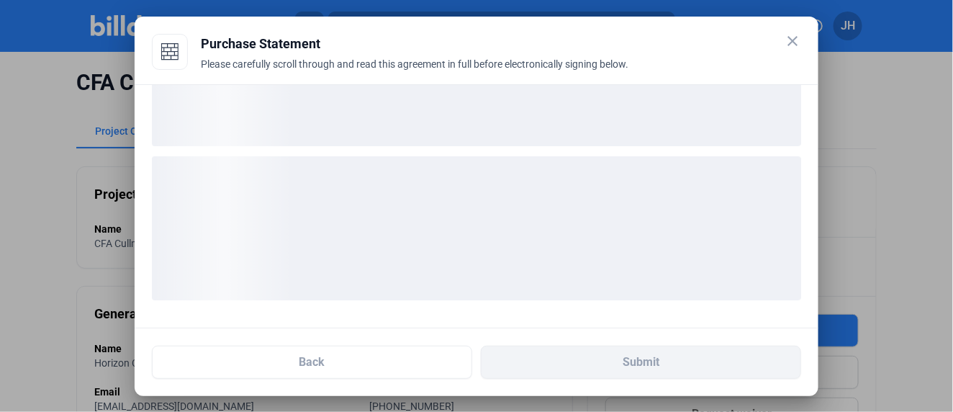
scroll to position [97, 0]
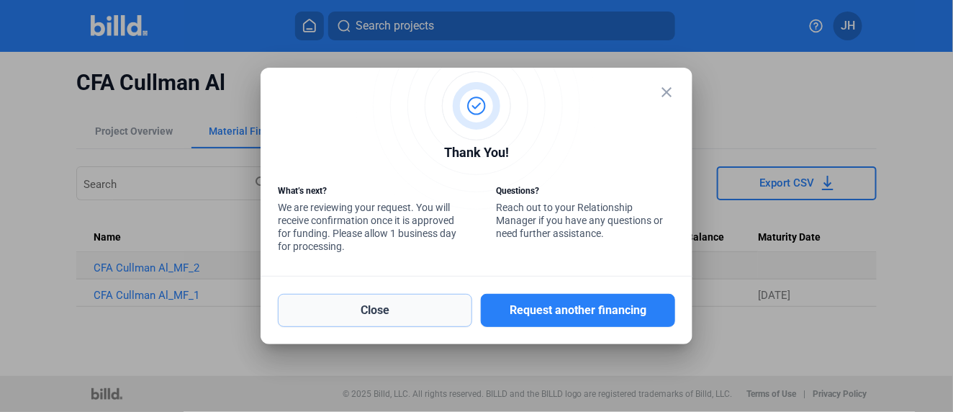
click at [337, 311] on button "Close" at bounding box center [375, 310] width 194 height 33
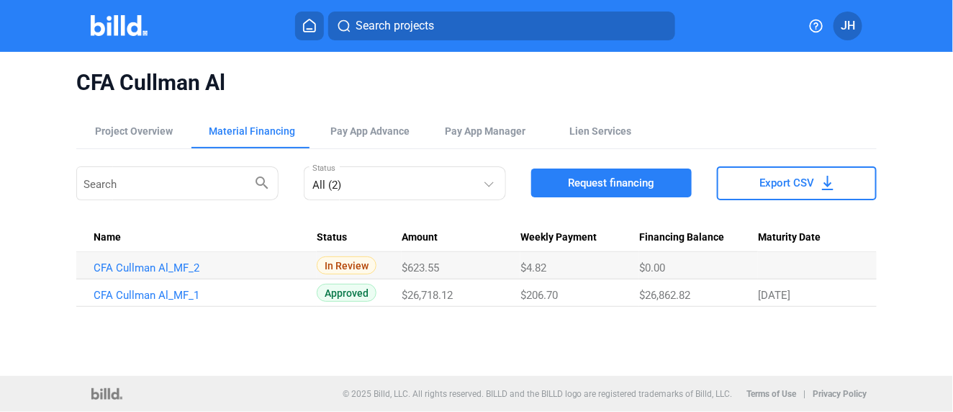
click at [373, 32] on span "Search projects" at bounding box center [394, 25] width 78 height 17
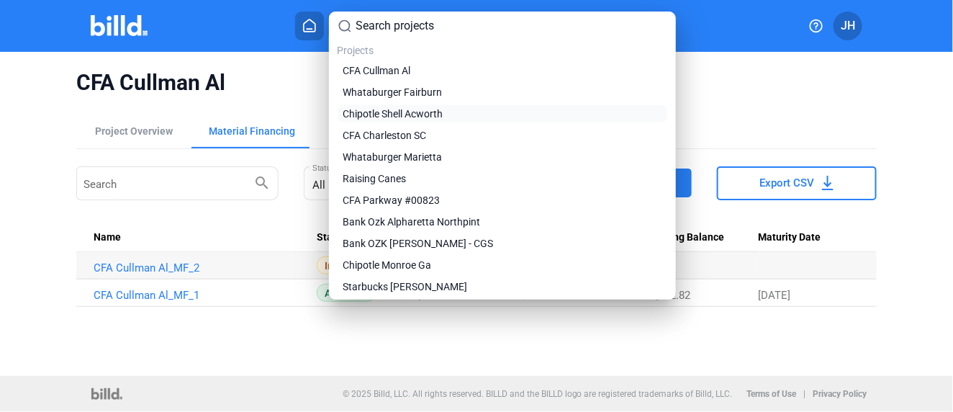
click at [400, 115] on span "Chipotle Shell Acworth" at bounding box center [393, 113] width 100 height 14
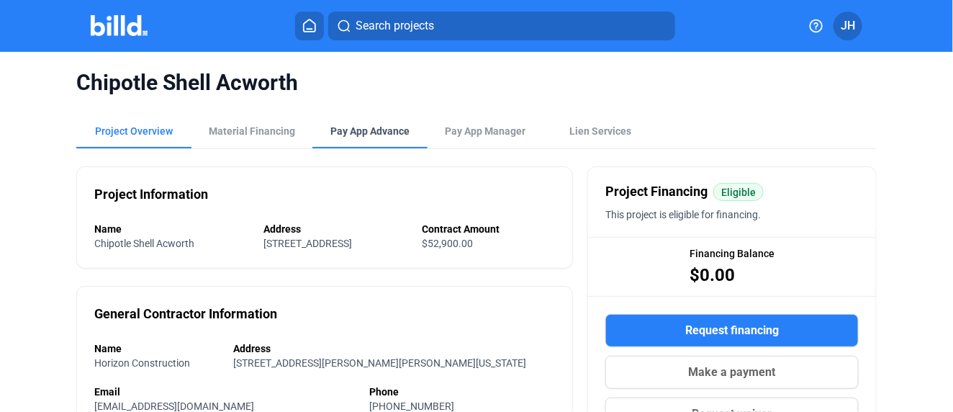
click at [362, 131] on div "Pay App Advance" at bounding box center [369, 131] width 79 height 14
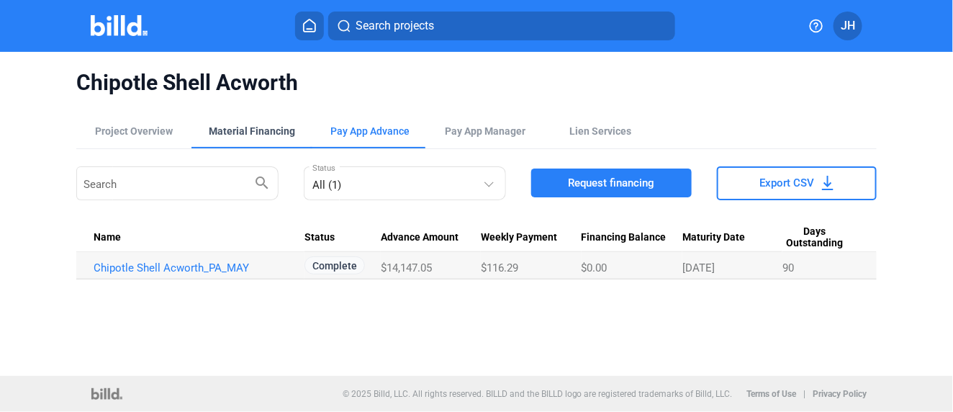
click at [236, 133] on div "Material Financing" at bounding box center [252, 131] width 86 height 14
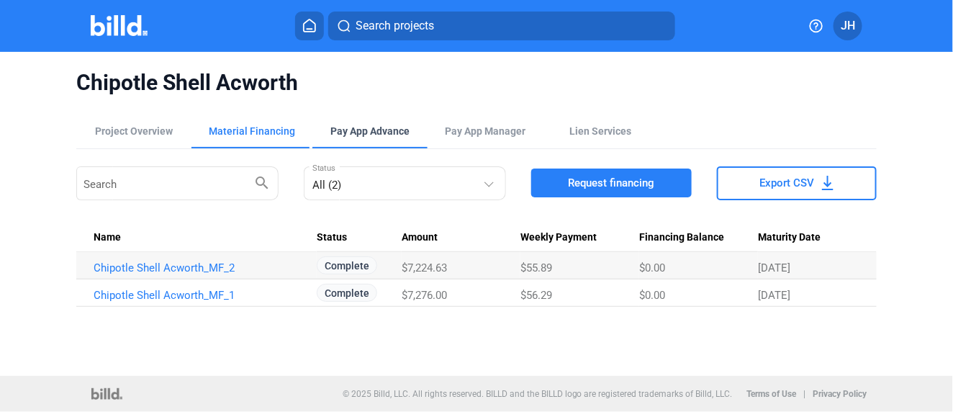
click at [371, 130] on div "Pay App Advance" at bounding box center [369, 131] width 79 height 14
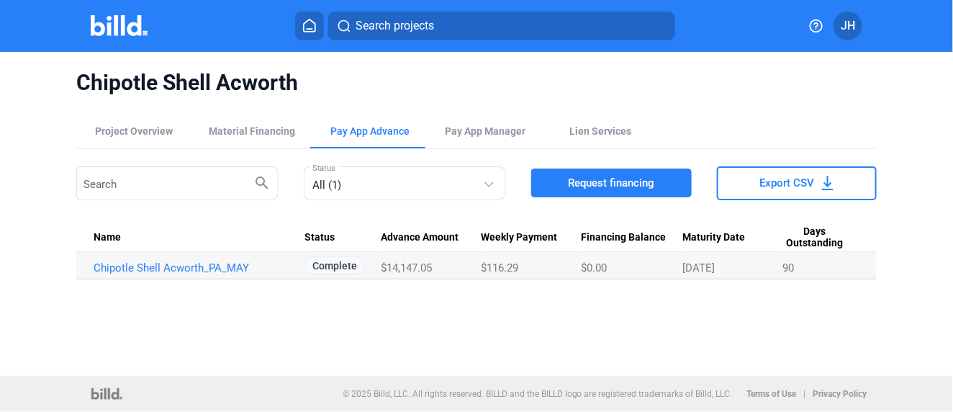
click at [368, 81] on span "Chipotle Shell Acworth" at bounding box center [476, 82] width 800 height 27
click at [137, 130] on div "Project Overview" at bounding box center [134, 131] width 78 height 14
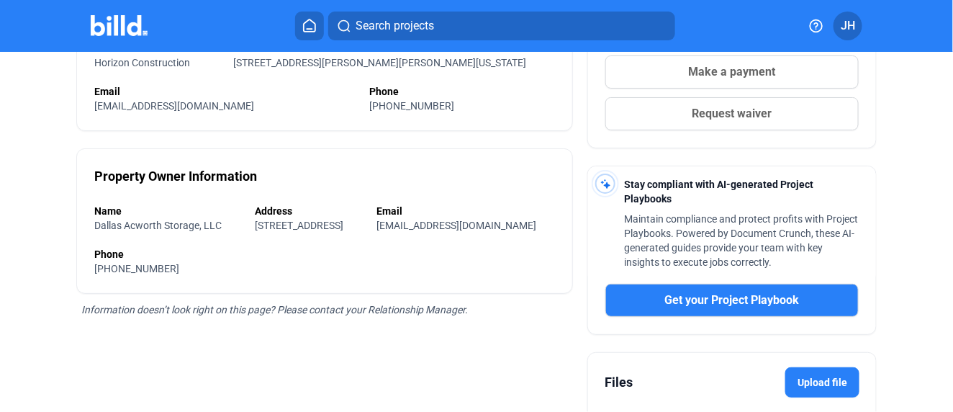
scroll to position [434, 0]
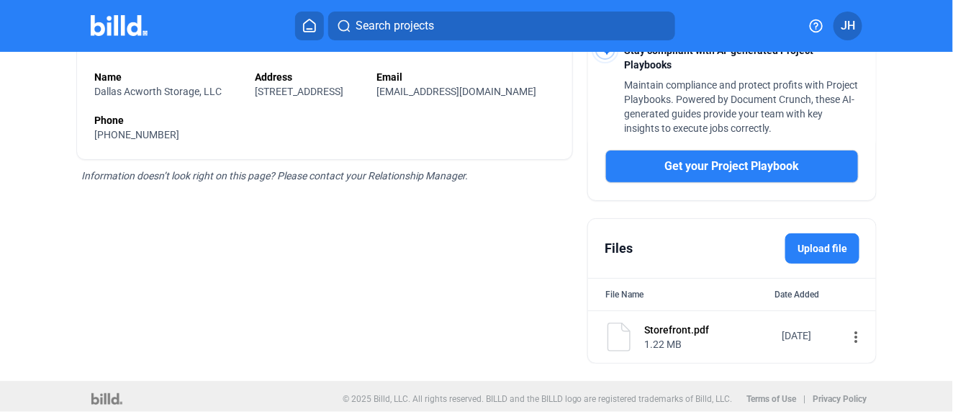
click at [693, 328] on div "Storefront.pdf" at bounding box center [708, 329] width 128 height 14
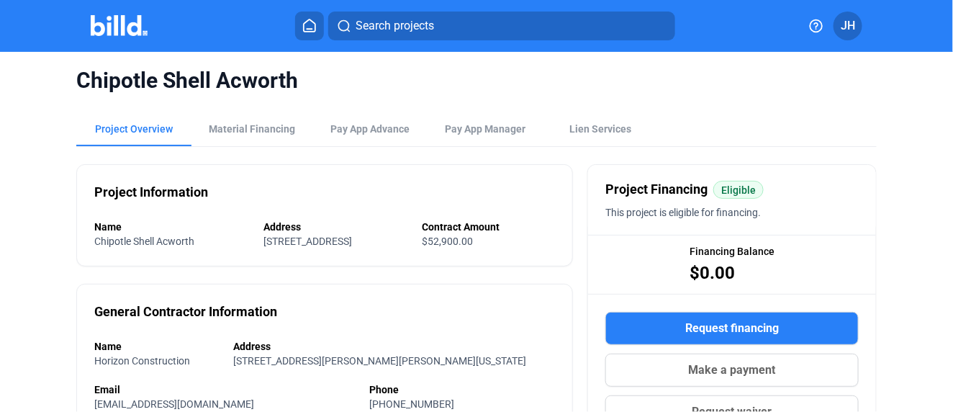
scroll to position [0, 0]
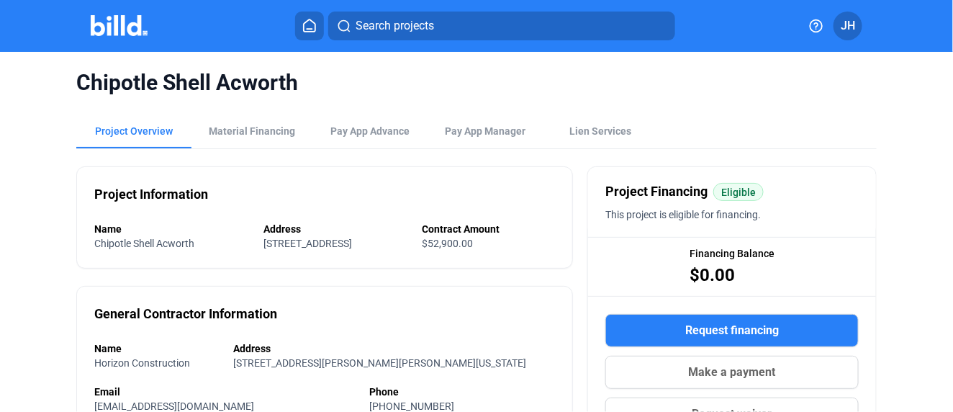
click at [379, 23] on span "Search projects" at bounding box center [394, 25] width 78 height 17
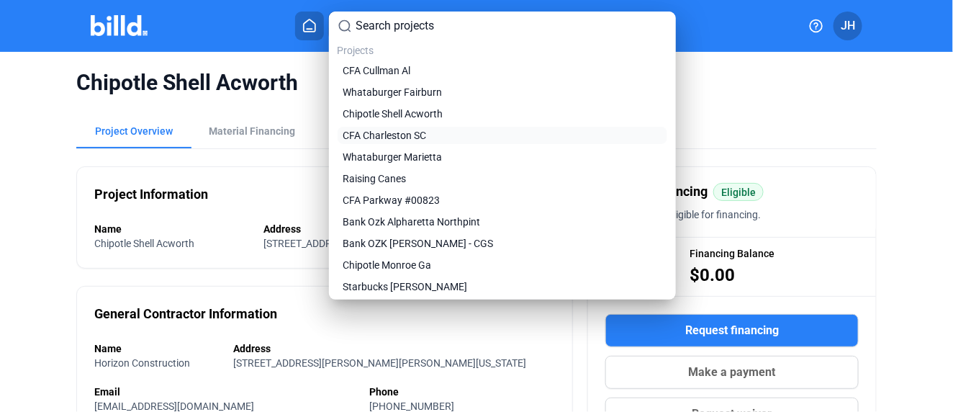
click at [389, 137] on span "CFA Charleston SC" at bounding box center [384, 135] width 83 height 14
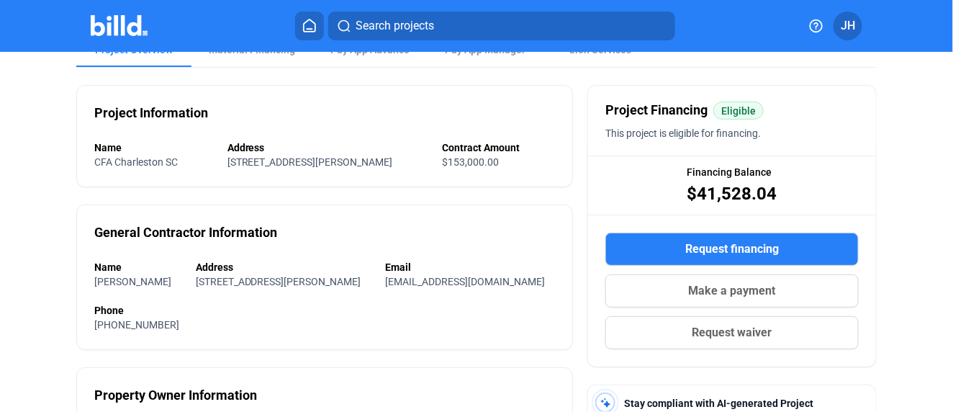
scroll to position [34, 0]
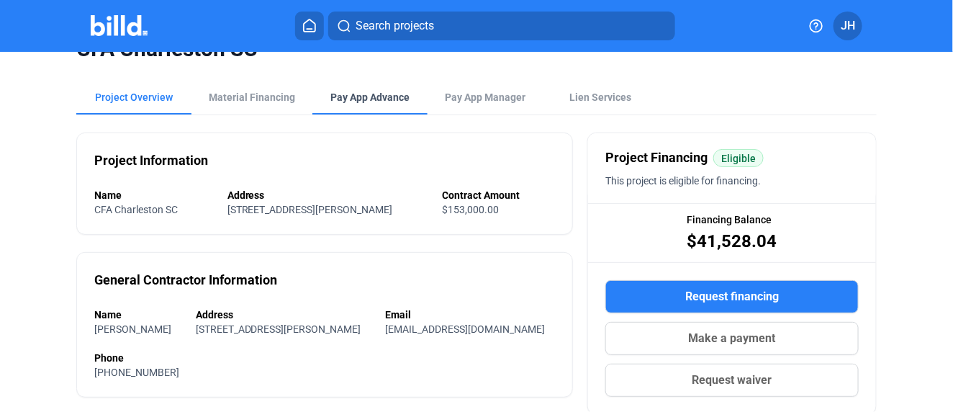
click at [367, 94] on div "Pay App Advance" at bounding box center [369, 97] width 79 height 14
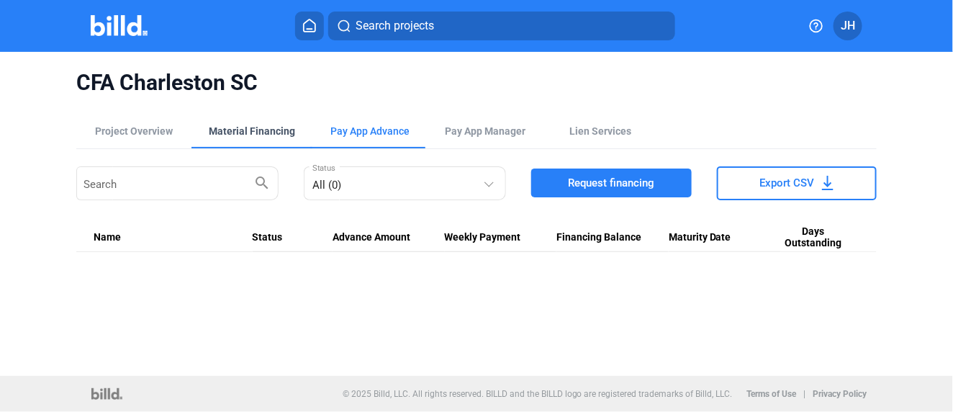
click at [241, 132] on div "Material Financing" at bounding box center [252, 131] width 86 height 14
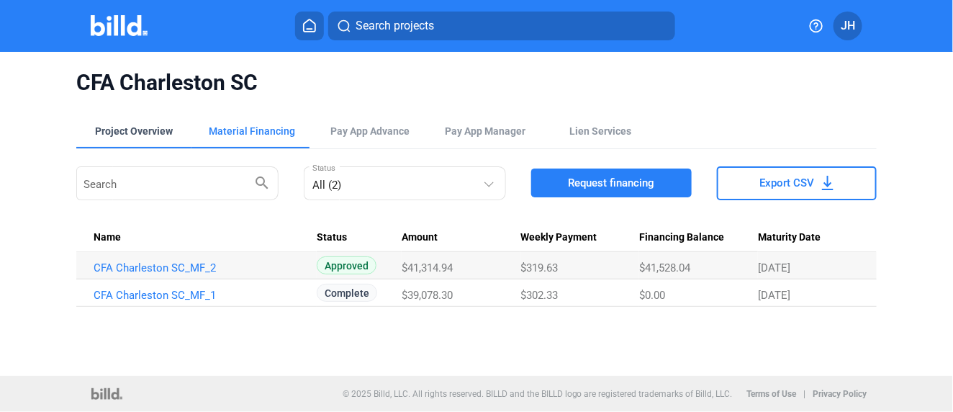
click at [122, 130] on div "Project Overview" at bounding box center [134, 131] width 78 height 14
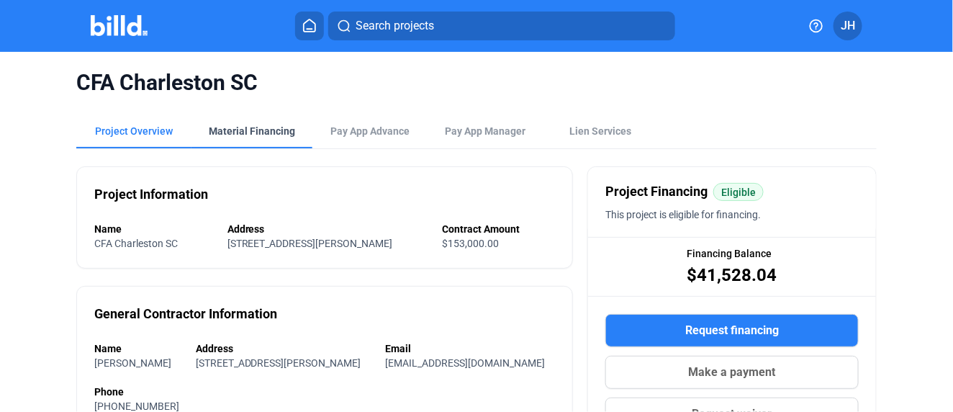
click at [258, 133] on div "Material Financing" at bounding box center [252, 131] width 86 height 14
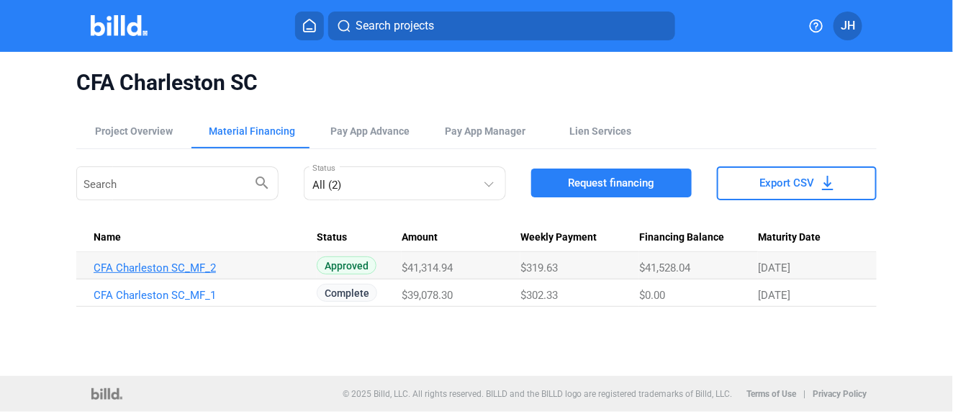
click at [188, 269] on link "CFA Charleston SC_MF_2" at bounding box center [200, 267] width 212 height 13
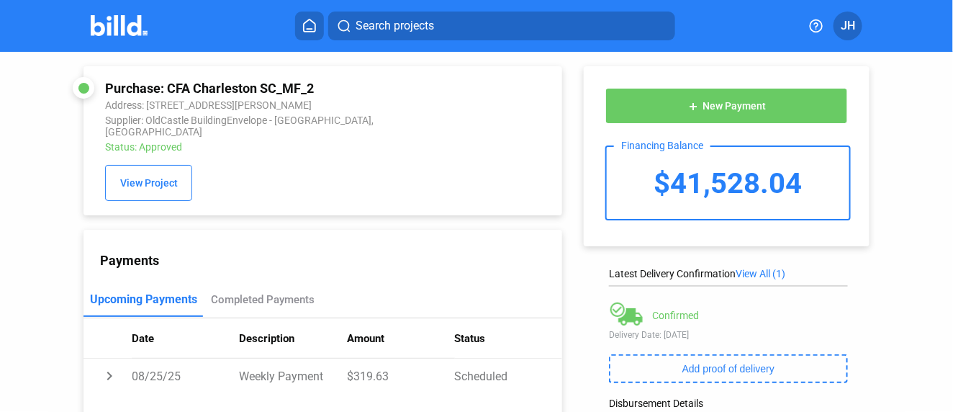
click at [367, 29] on span "Search projects" at bounding box center [394, 25] width 78 height 17
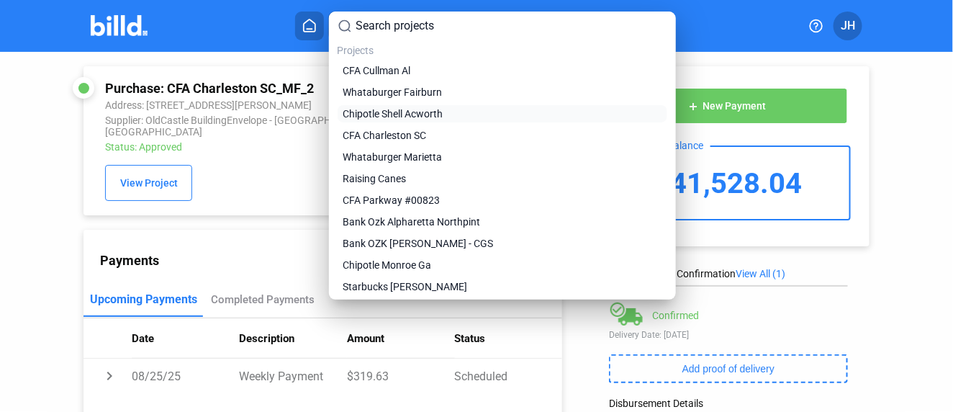
click at [378, 109] on span "Chipotle Shell Acworth" at bounding box center [393, 113] width 100 height 14
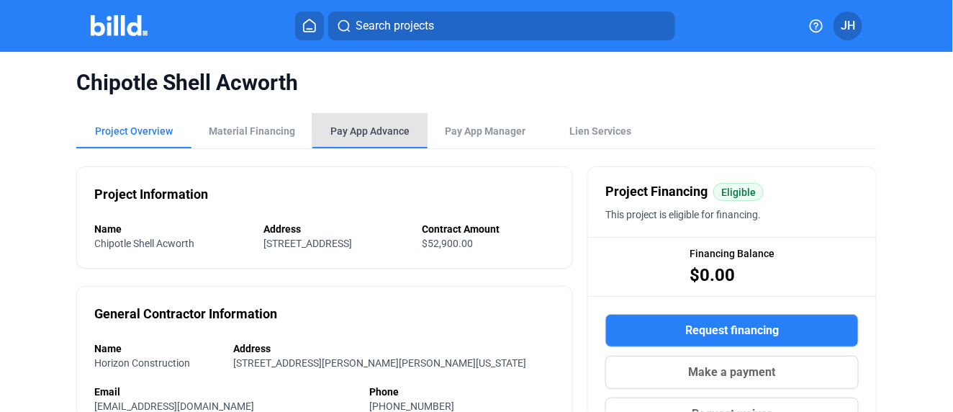
click at [366, 128] on div "Pay App Advance" at bounding box center [369, 131] width 79 height 14
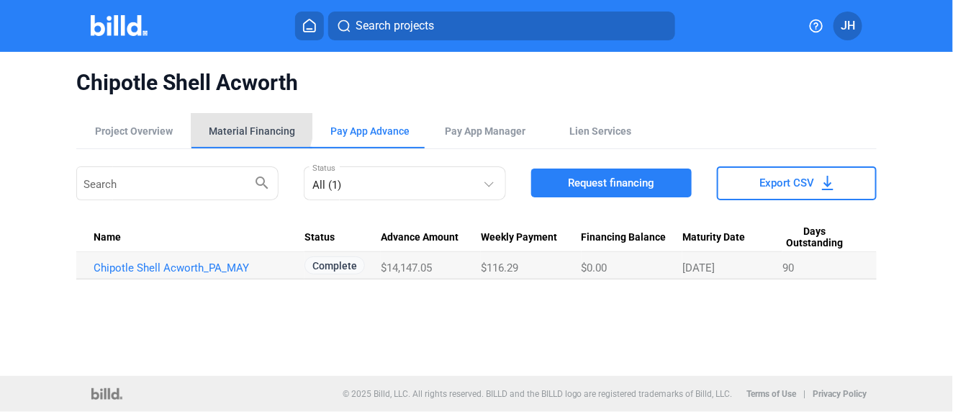
click at [234, 124] on div "Material Financing" at bounding box center [252, 131] width 86 height 14
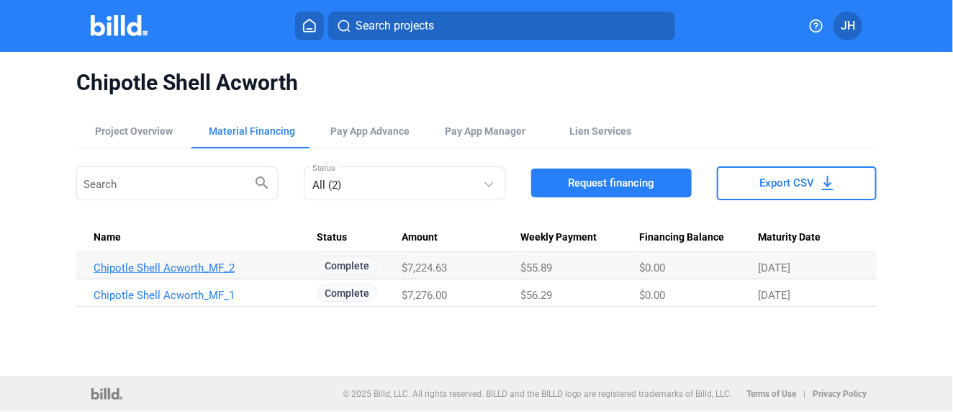
click at [196, 266] on link "Chipotle Shell Acworth_MF_2" at bounding box center [200, 267] width 212 height 13
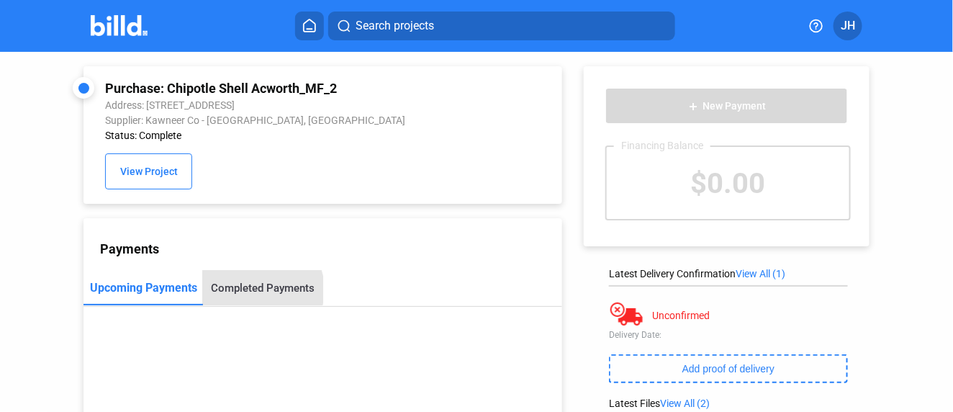
click at [255, 292] on div "Completed Payments" at bounding box center [264, 287] width 104 height 13
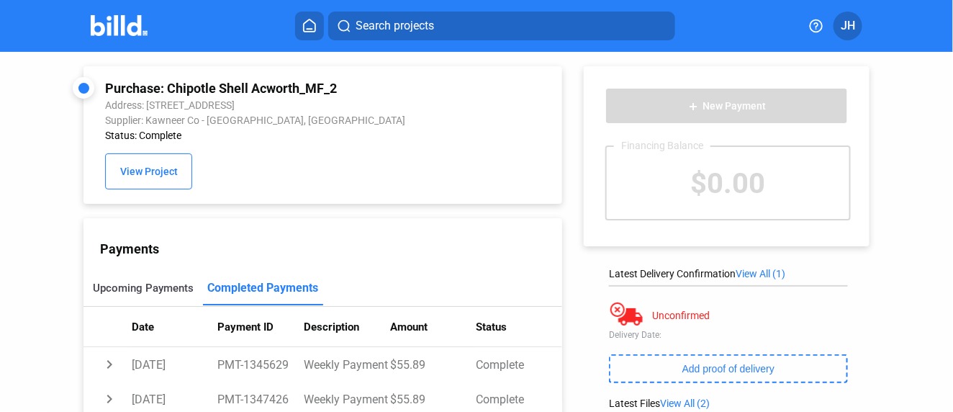
click at [138, 289] on div "Upcoming Payments" at bounding box center [143, 287] width 101 height 13
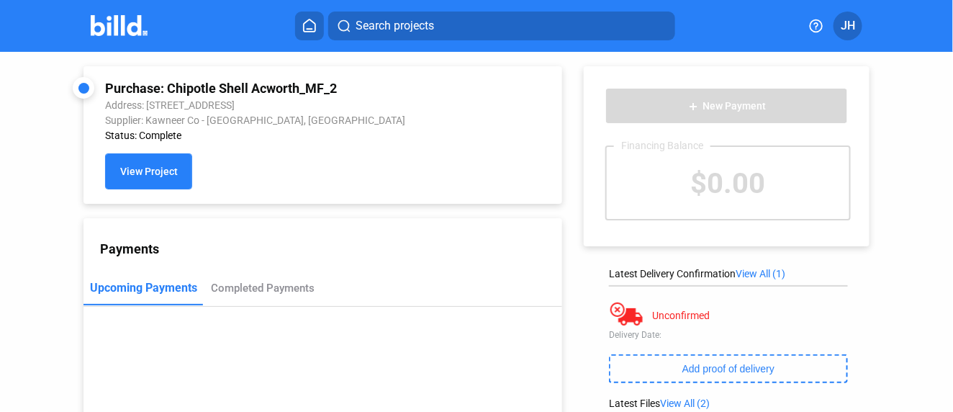
click at [150, 168] on span "View Project" at bounding box center [149, 172] width 58 height 12
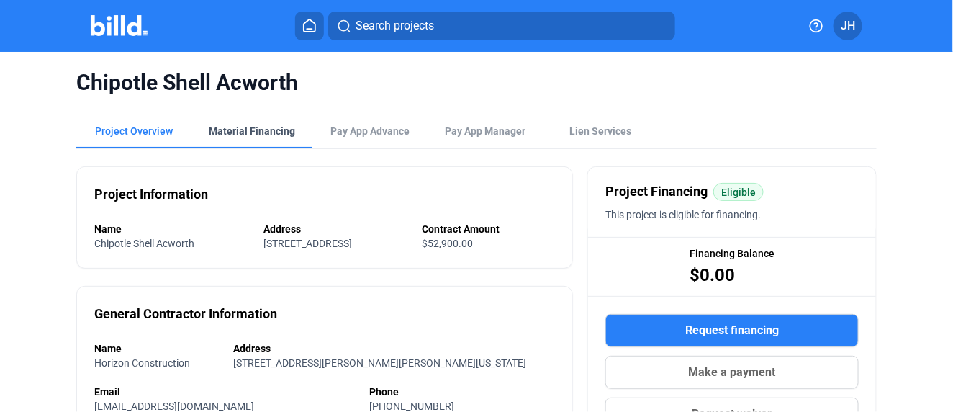
click at [230, 134] on div "Material Financing" at bounding box center [252, 131] width 86 height 14
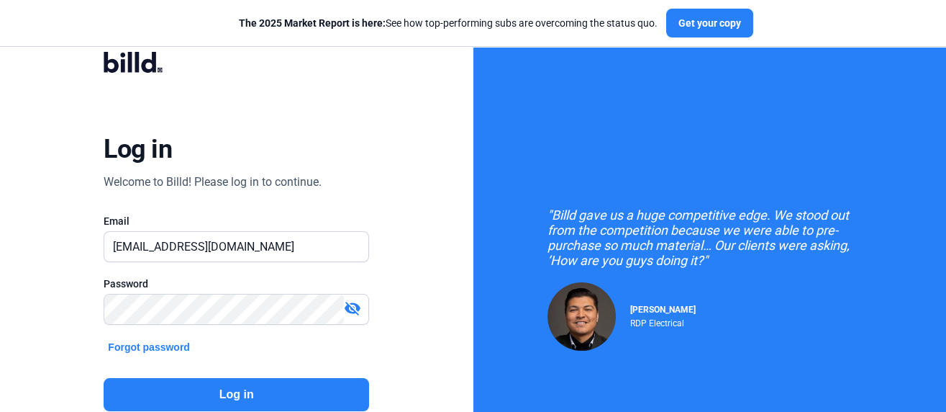
click at [231, 400] on button "Log in" at bounding box center [237, 394] width 266 height 33
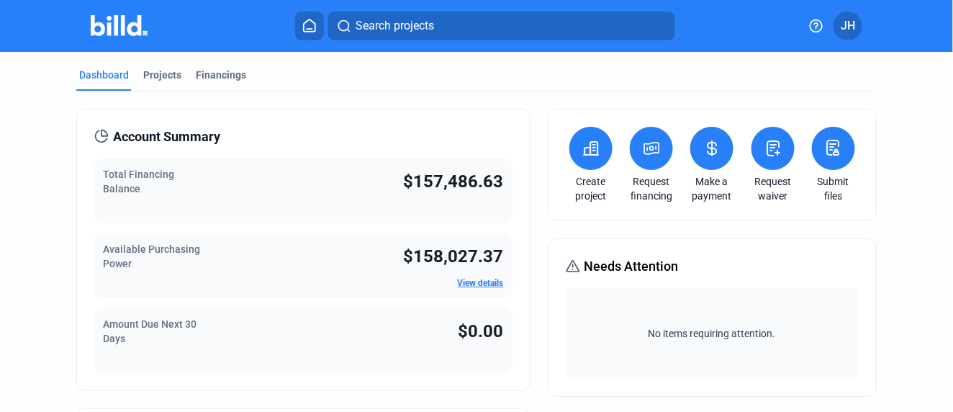
click at [371, 29] on span "Search projects" at bounding box center [394, 25] width 78 height 17
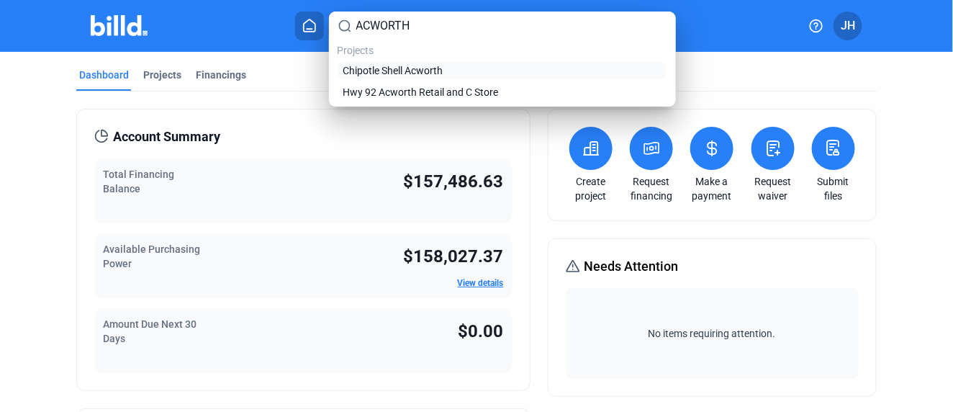
type input "ACWORTH"
click at [363, 68] on span "Chipotle Shell Acworth" at bounding box center [393, 70] width 100 height 14
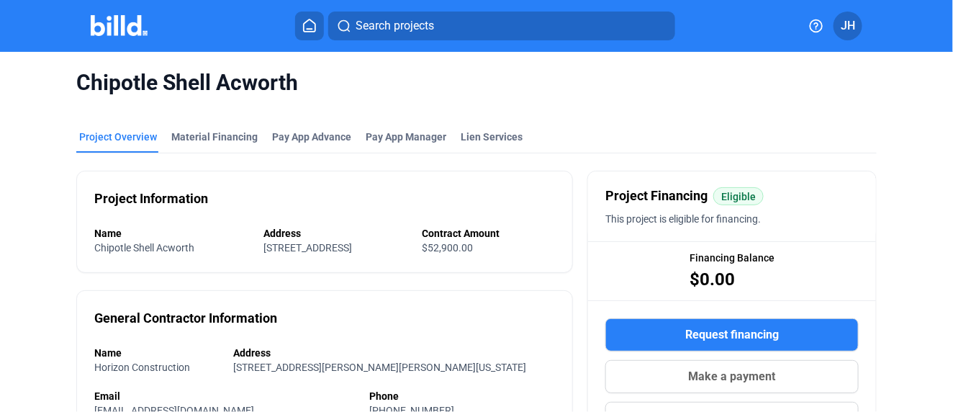
click at [404, 24] on span "Search projects" at bounding box center [394, 25] width 78 height 17
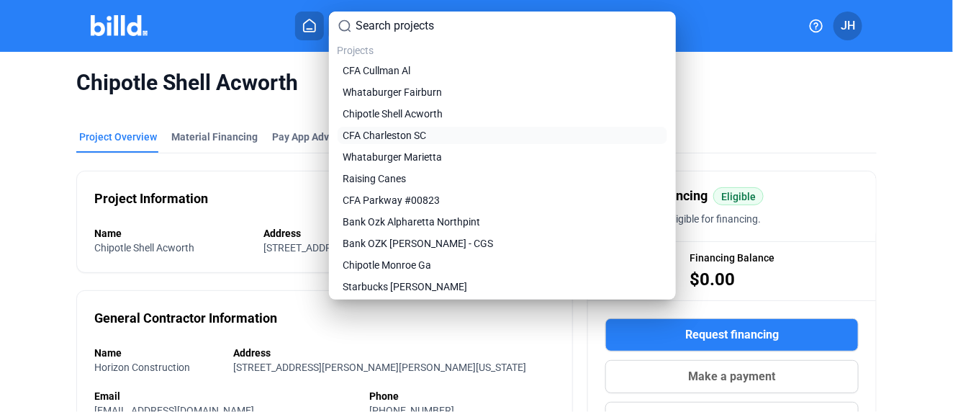
click at [371, 133] on span "CFA Charleston SC" at bounding box center [384, 135] width 83 height 14
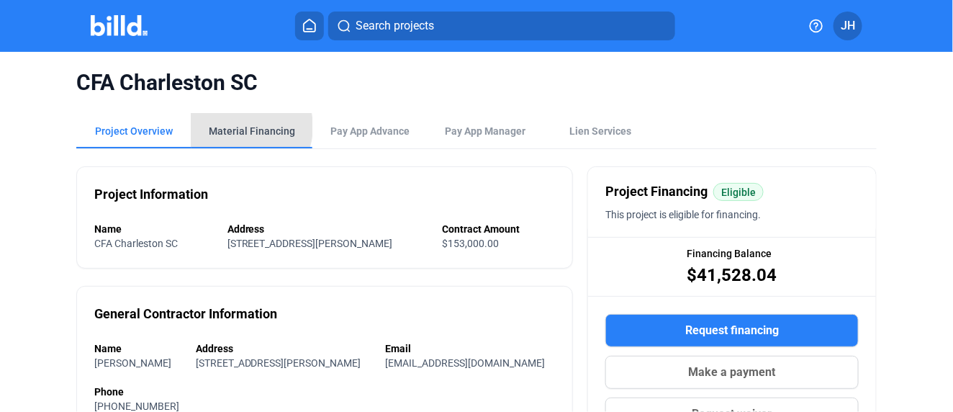
click at [240, 127] on div "Material Financing" at bounding box center [252, 131] width 86 height 14
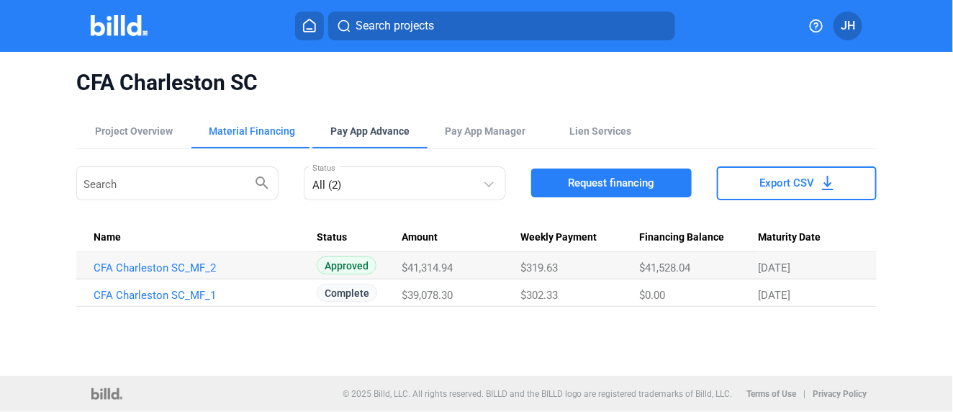
click at [358, 133] on div "Pay App Advance" at bounding box center [369, 131] width 79 height 14
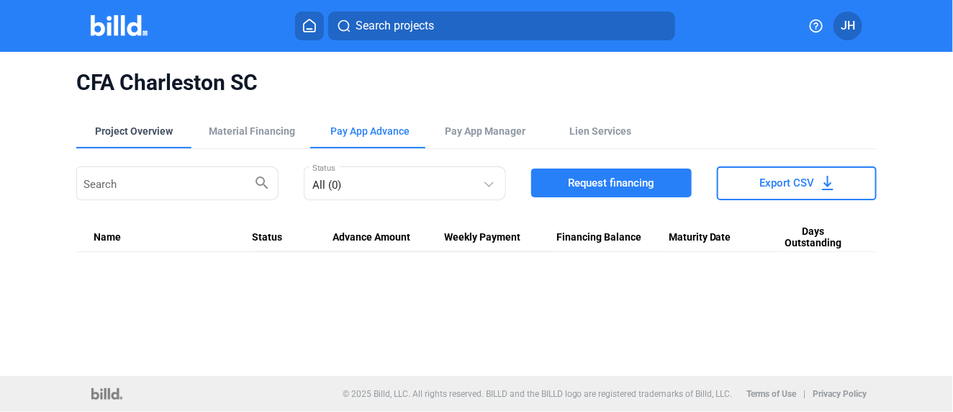
click at [131, 128] on div "Project Overview" at bounding box center [134, 131] width 78 height 14
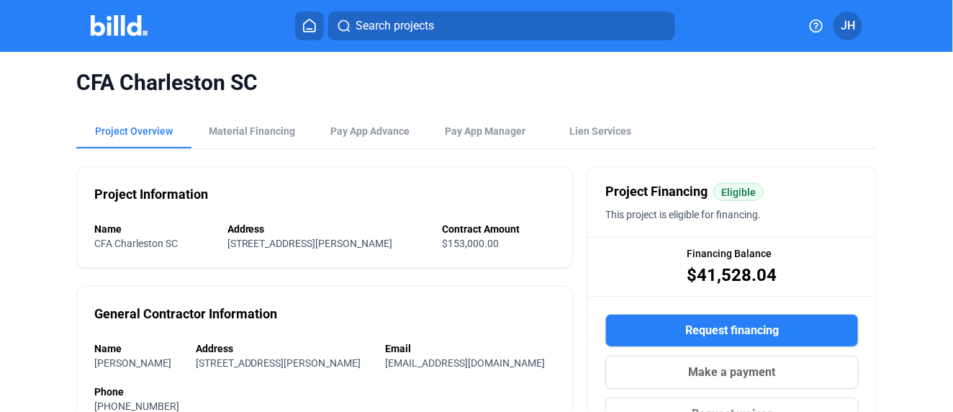
click at [381, 31] on span "Search projects" at bounding box center [394, 25] width 78 height 17
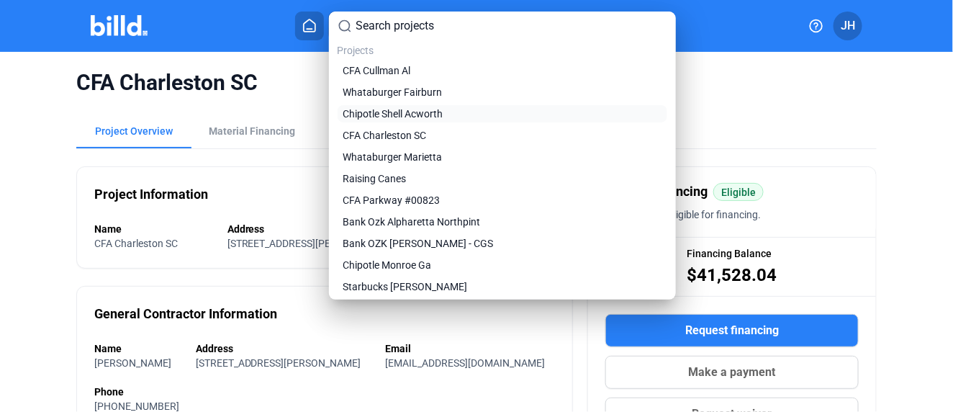
click at [403, 109] on span "Chipotle Shell Acworth" at bounding box center [393, 113] width 100 height 14
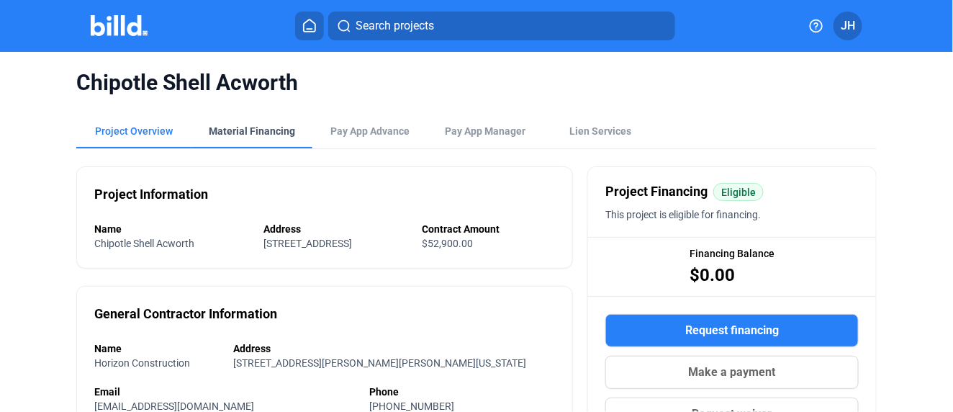
click at [240, 131] on div "Material Financing" at bounding box center [252, 131] width 86 height 14
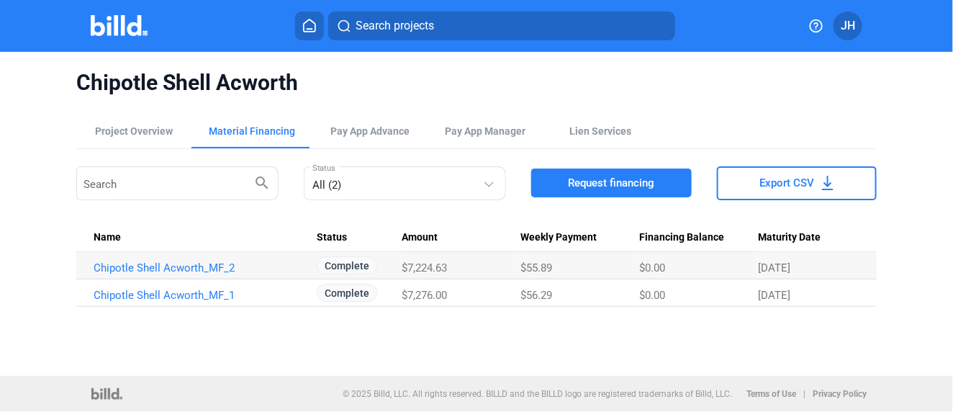
click at [594, 171] on button "Request financing" at bounding box center [611, 182] width 160 height 29
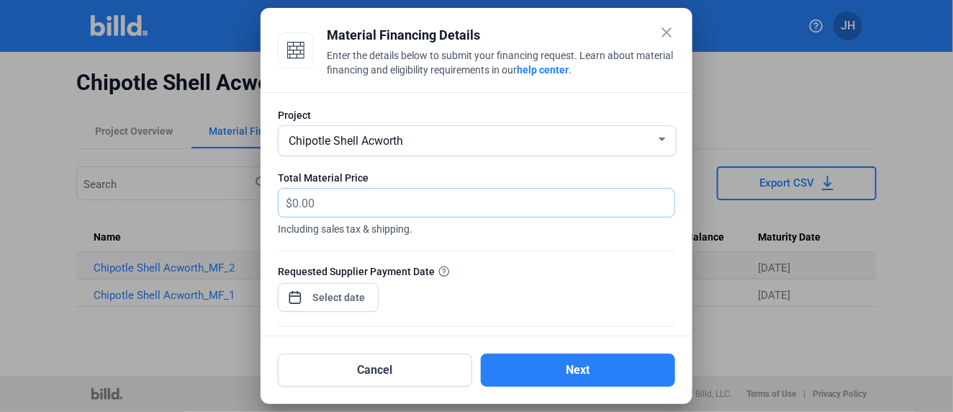
click at [307, 199] on input "text" at bounding box center [475, 203] width 366 height 28
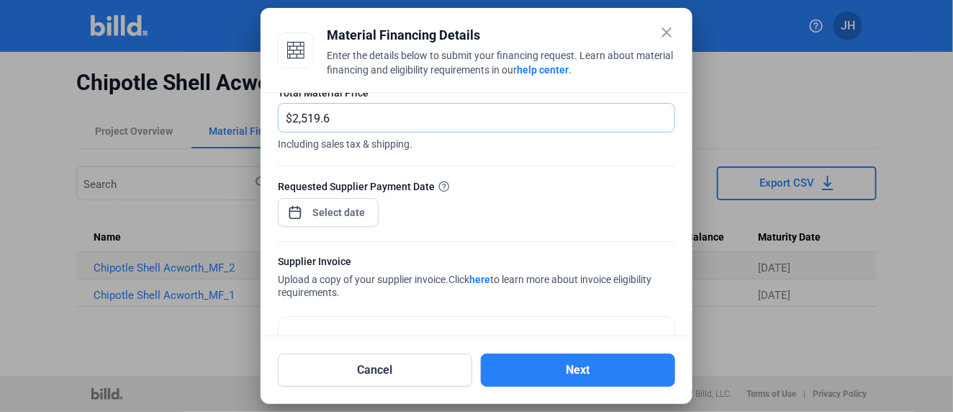
scroll to position [160, 0]
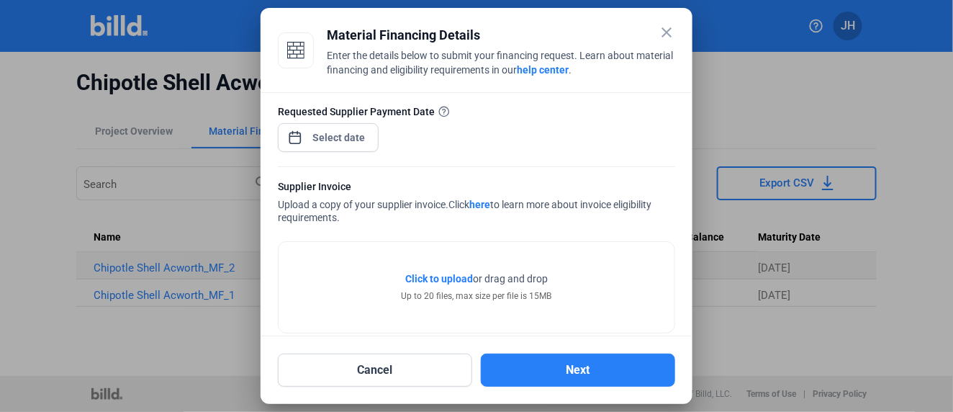
type input "2,519.6"
click at [343, 141] on div "close Material Financing Details Enter the details below to submit your financi…" at bounding box center [476, 206] width 953 height 412
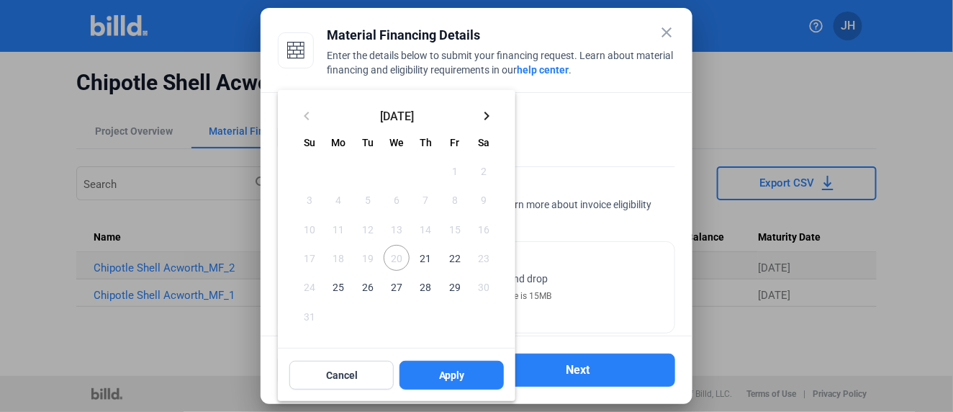
click at [453, 289] on span "29" at bounding box center [455, 286] width 26 height 26
click at [452, 373] on span "Apply" at bounding box center [452, 375] width 26 height 14
type input "Aug 29, 2025"
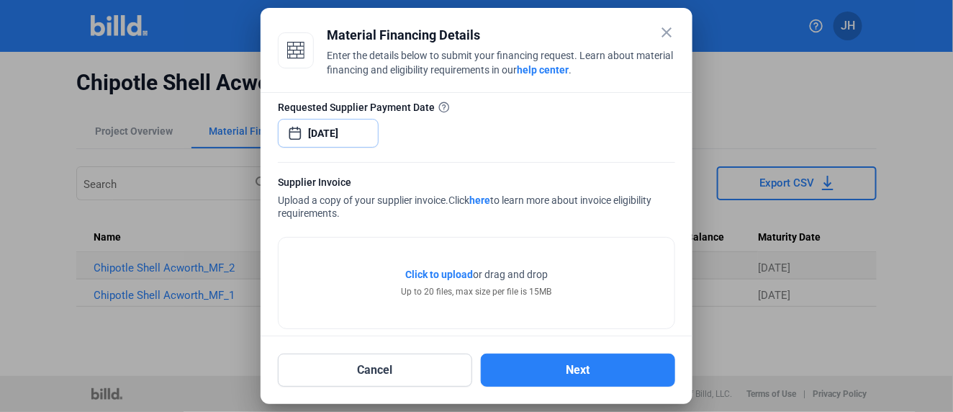
scroll to position [178, 0]
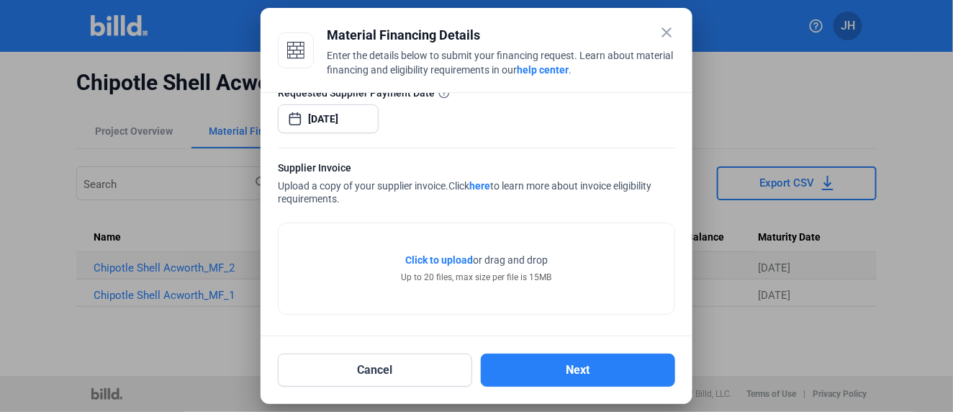
click at [422, 254] on span "Click to upload" at bounding box center [439, 260] width 68 height 12
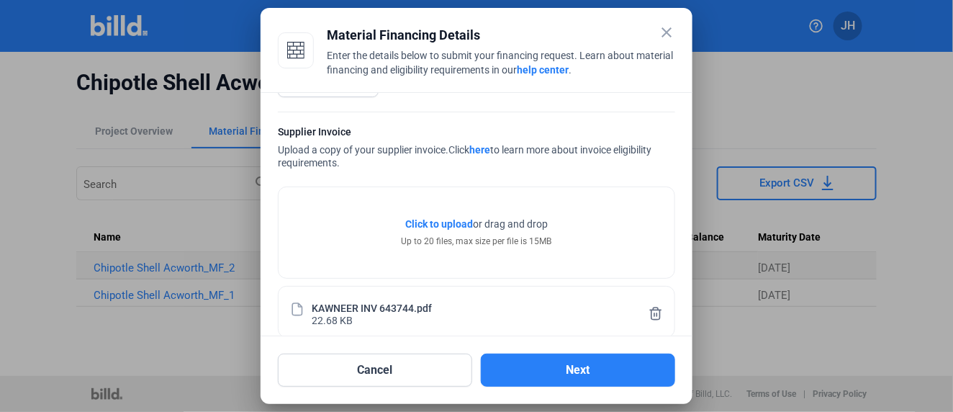
scroll to position [232, 0]
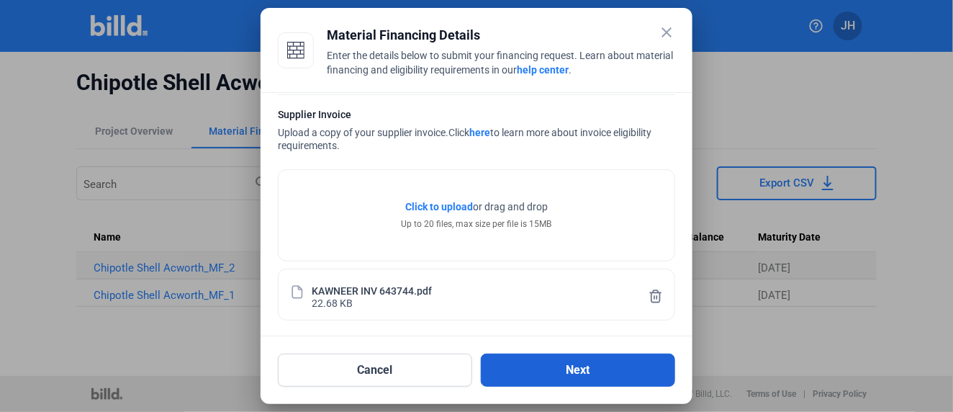
click at [580, 368] on button "Next" at bounding box center [578, 369] width 194 height 33
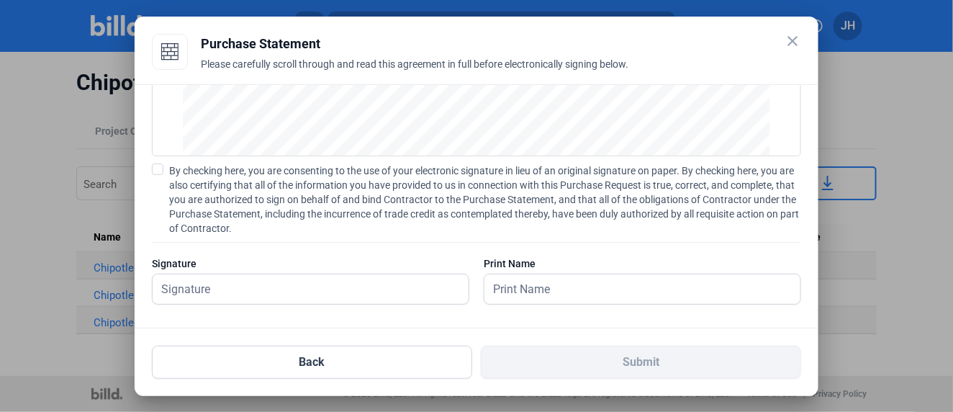
scroll to position [208, 0]
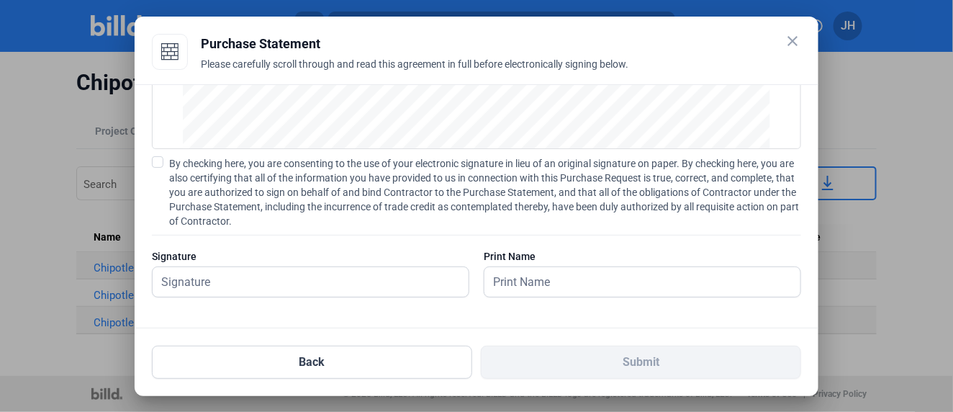
click at [157, 160] on span at bounding box center [158, 162] width 12 height 12
click at [0, 0] on input "By checking here, you are consenting to the use of your electronic signature in…" at bounding box center [0, 0] width 0 height 0
click at [199, 285] on input "text" at bounding box center [311, 282] width 316 height 30
type input "James G. Hutchins"
click at [556, 277] on input "text" at bounding box center [634, 282] width 300 height 30
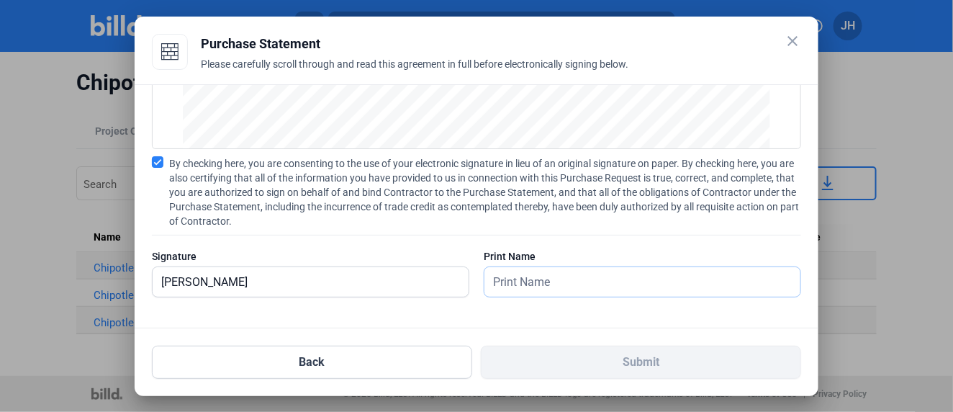
type input "James G. Hutchins"
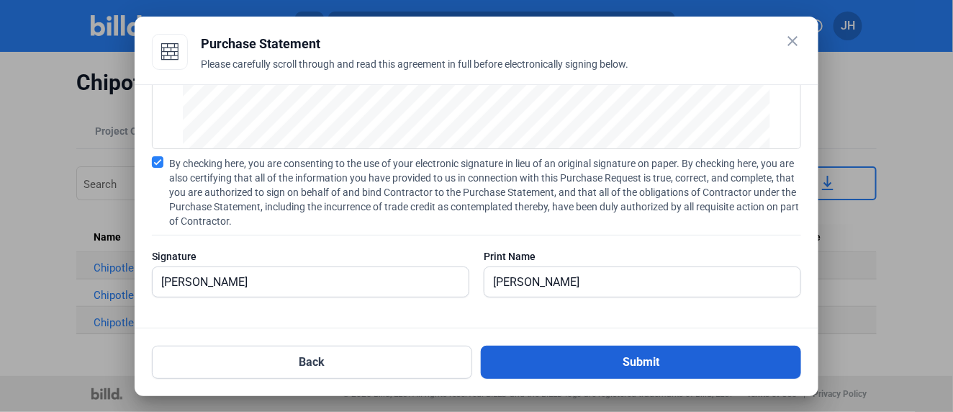
click at [635, 358] on button "Submit" at bounding box center [641, 361] width 320 height 33
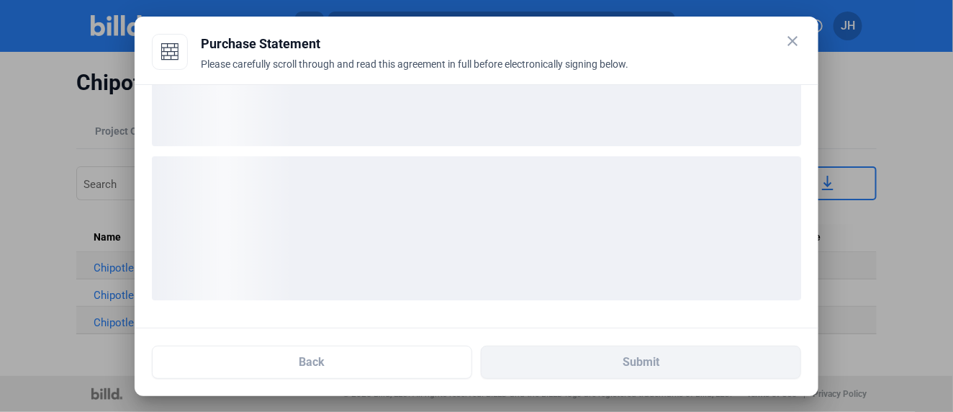
scroll to position [97, 0]
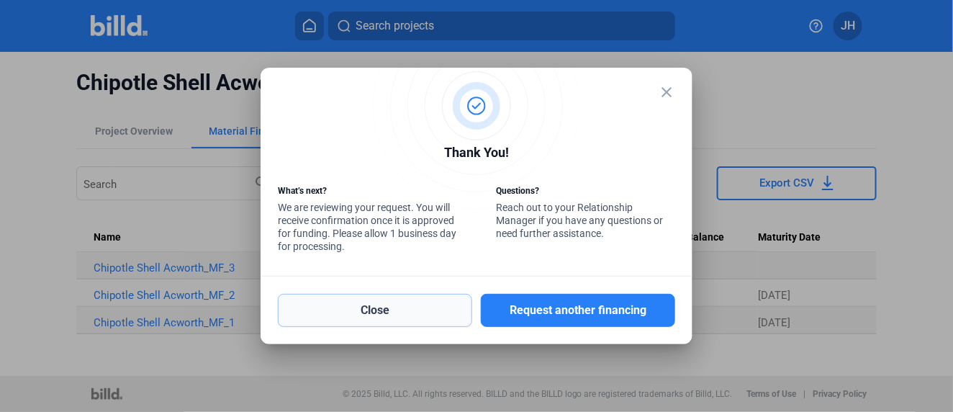
click at [340, 305] on button "Close" at bounding box center [375, 310] width 194 height 33
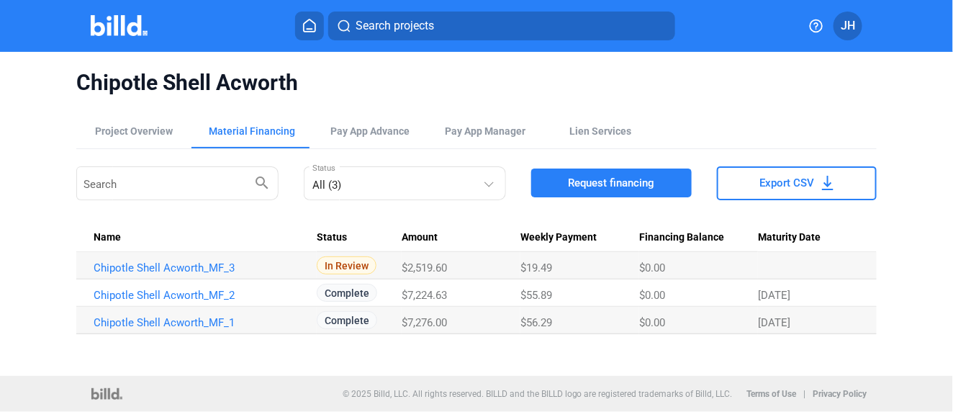
click at [388, 25] on span "Search projects" at bounding box center [394, 25] width 78 height 17
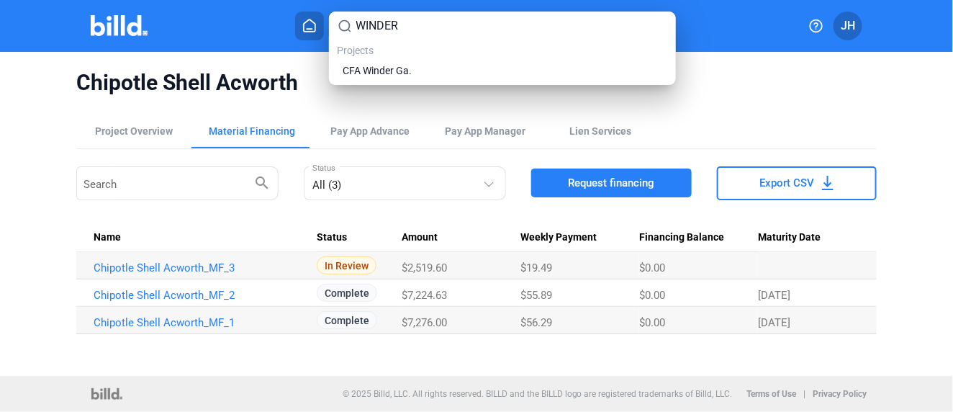
type input "WINDER"
click at [368, 68] on span "CFA Winder Ga." at bounding box center [377, 70] width 69 height 14
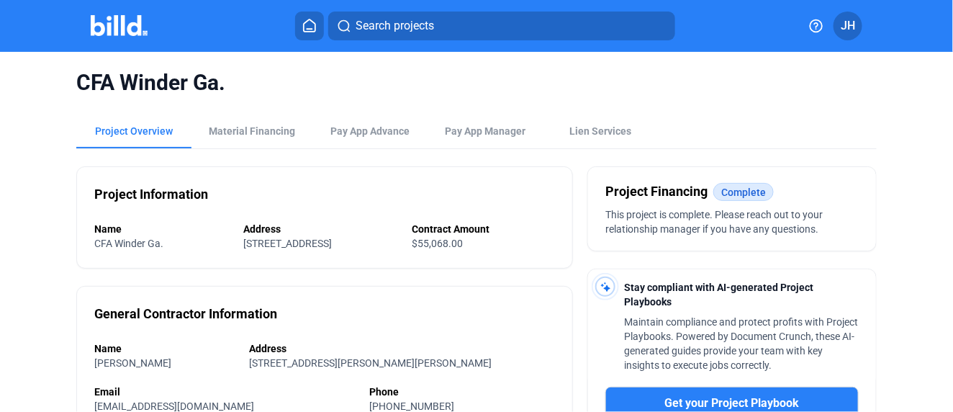
click at [121, 28] on img at bounding box center [119, 25] width 57 height 21
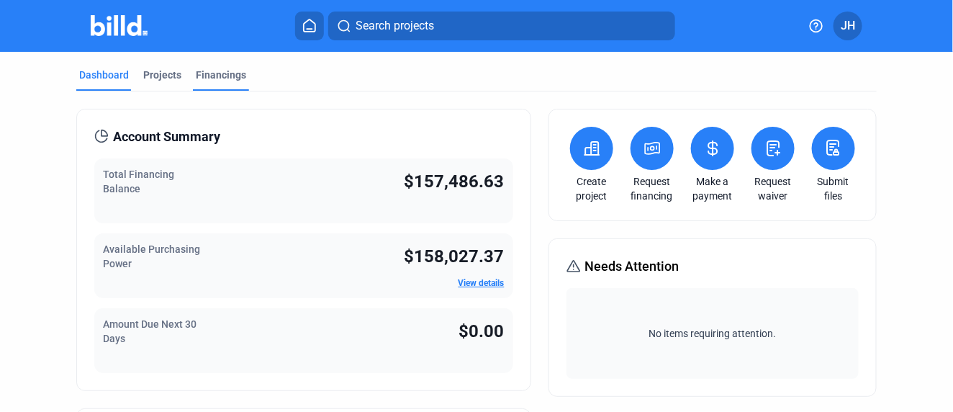
click at [209, 72] on div "Financings" at bounding box center [221, 75] width 50 height 14
